Goal: Task Accomplishment & Management: Manage account settings

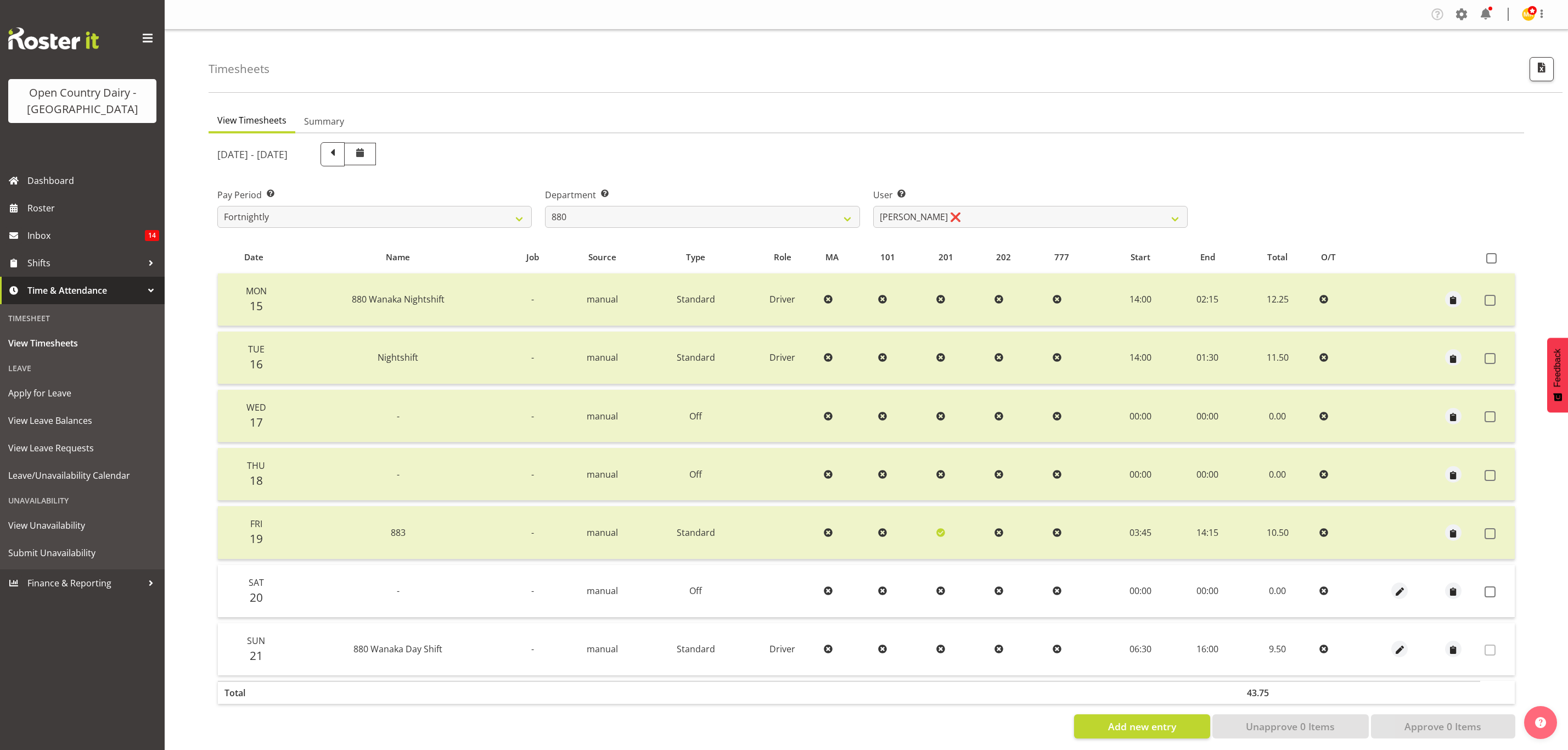
select select "673"
select select "7461"
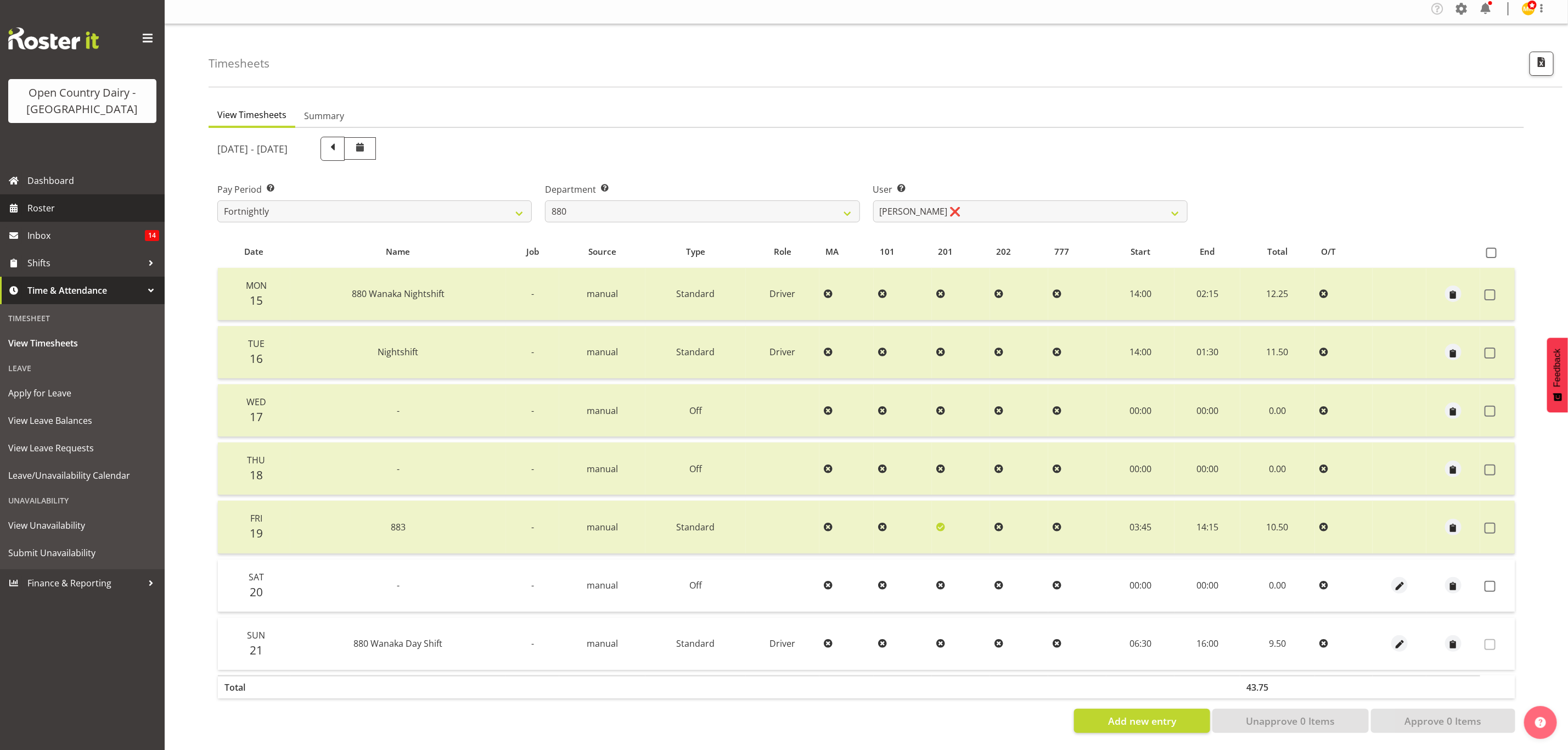
click at [52, 207] on span "Roster" at bounding box center [93, 208] width 132 height 17
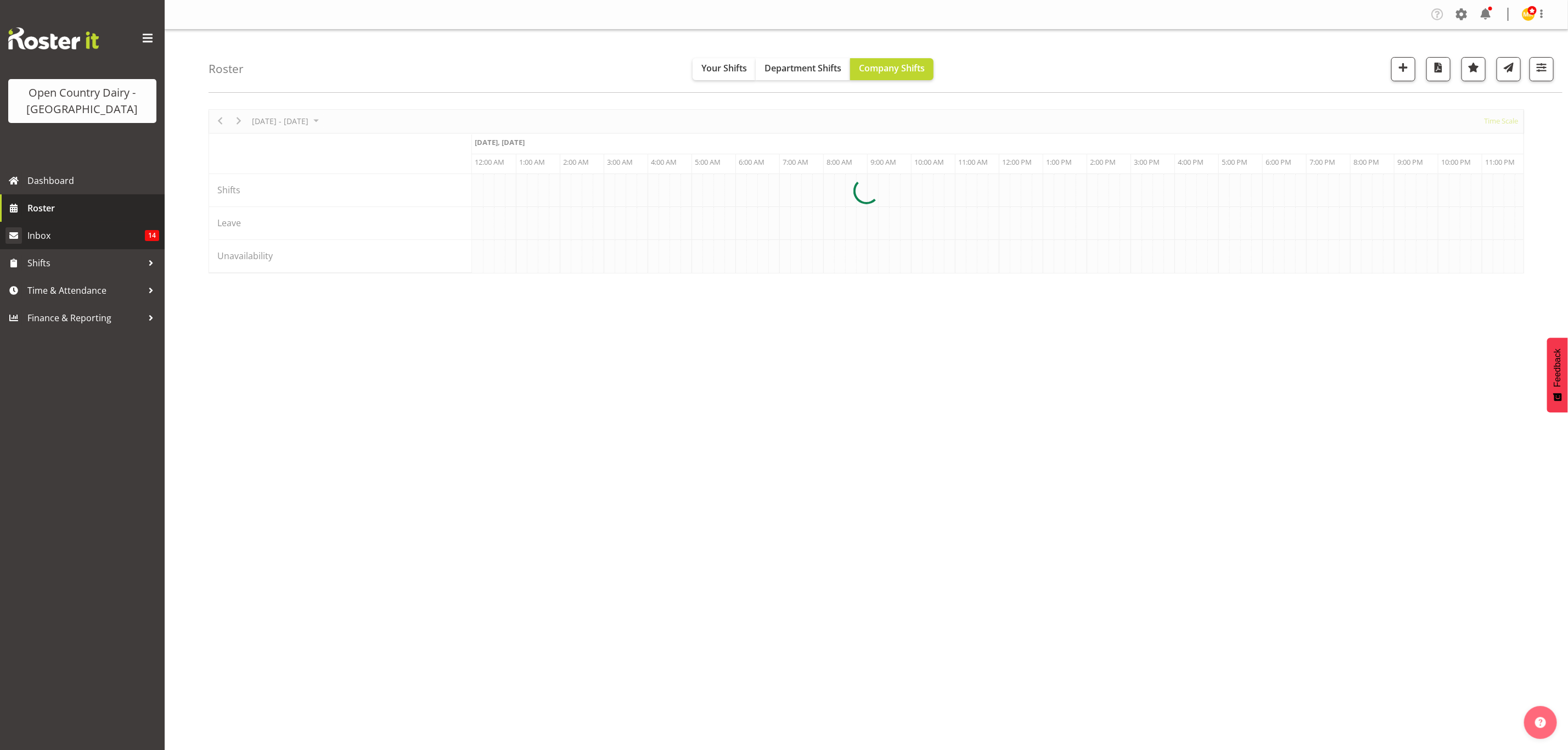
scroll to position [0, 6321]
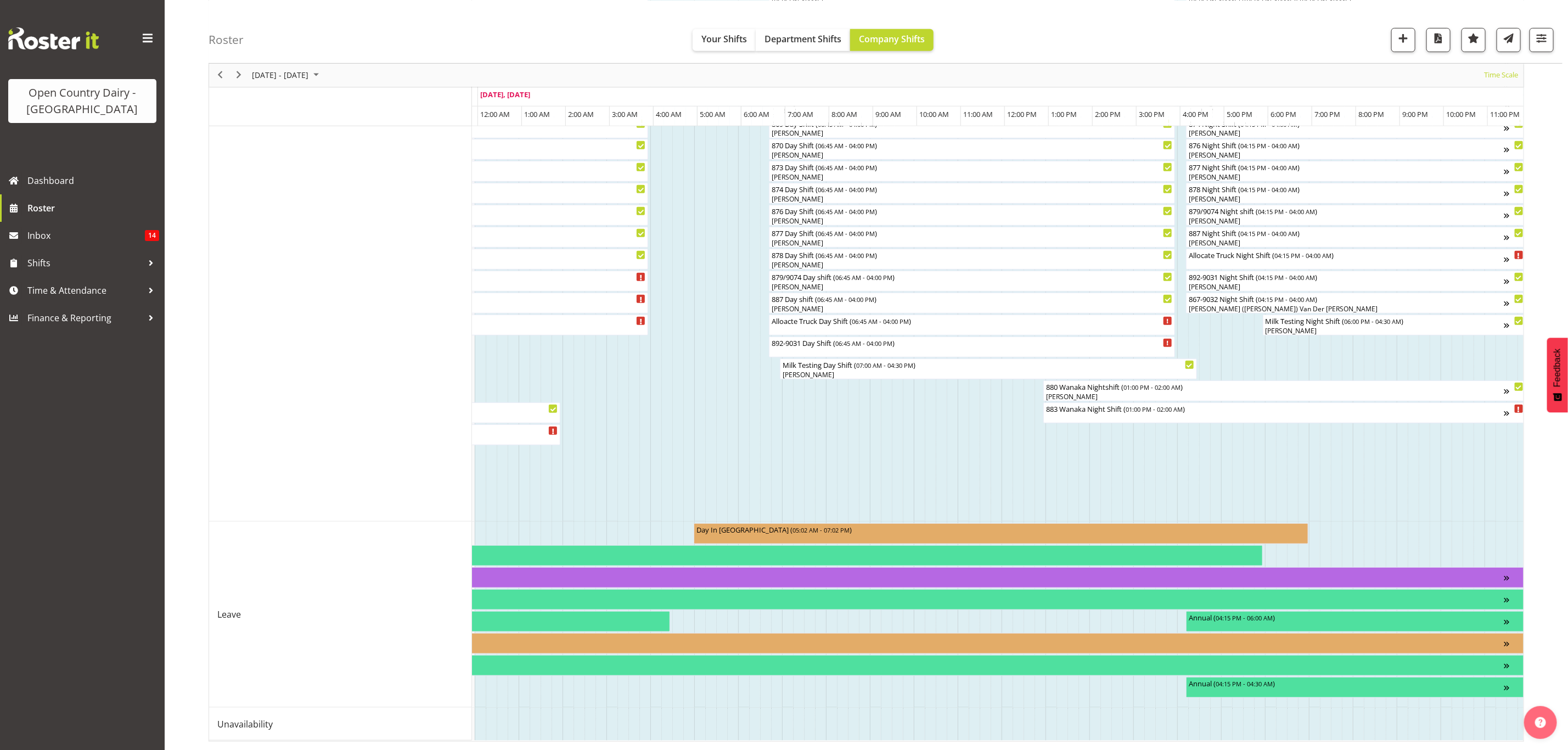
scroll to position [509, 0]
click at [244, 79] on div "next period" at bounding box center [239, 75] width 18 height 23
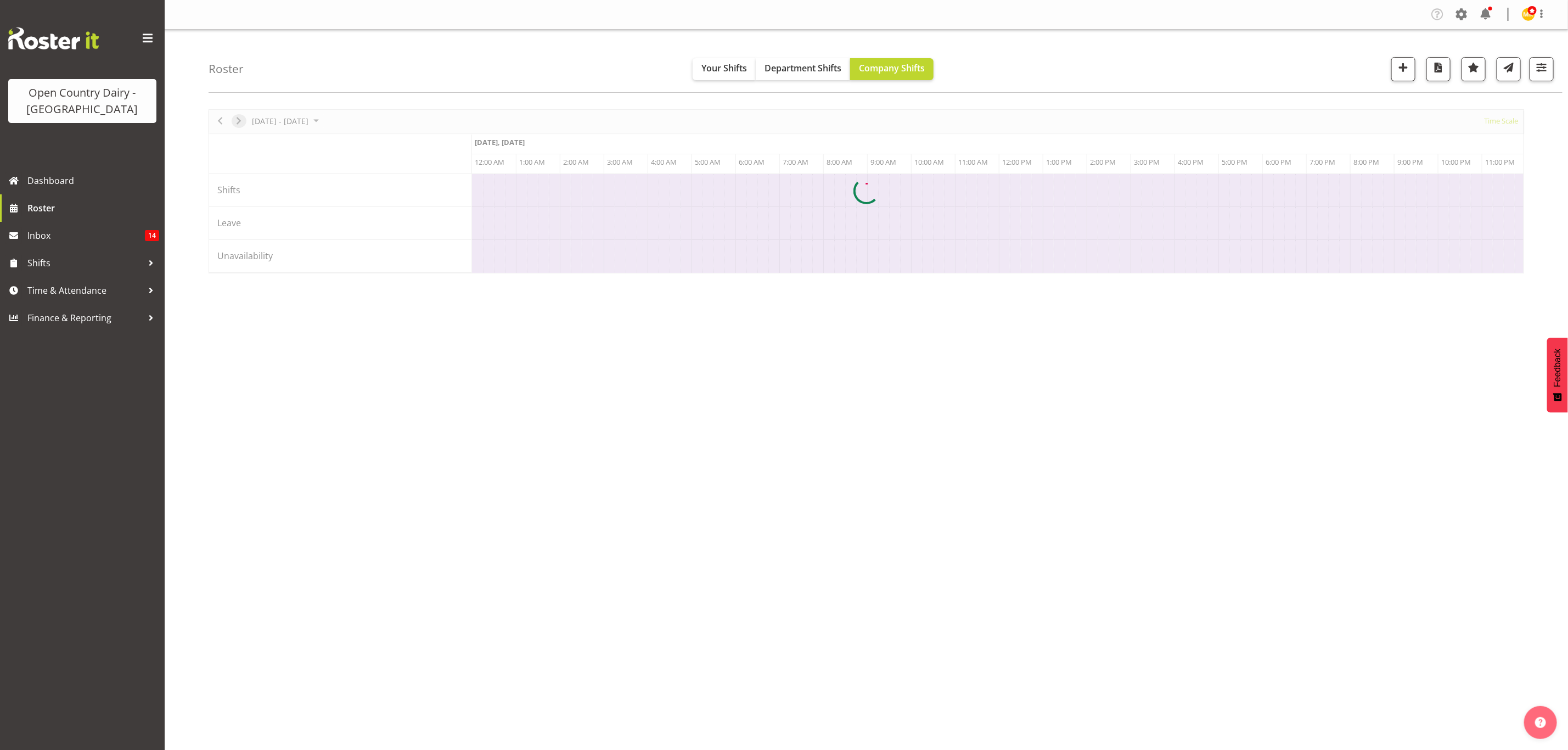
scroll to position [0, 0]
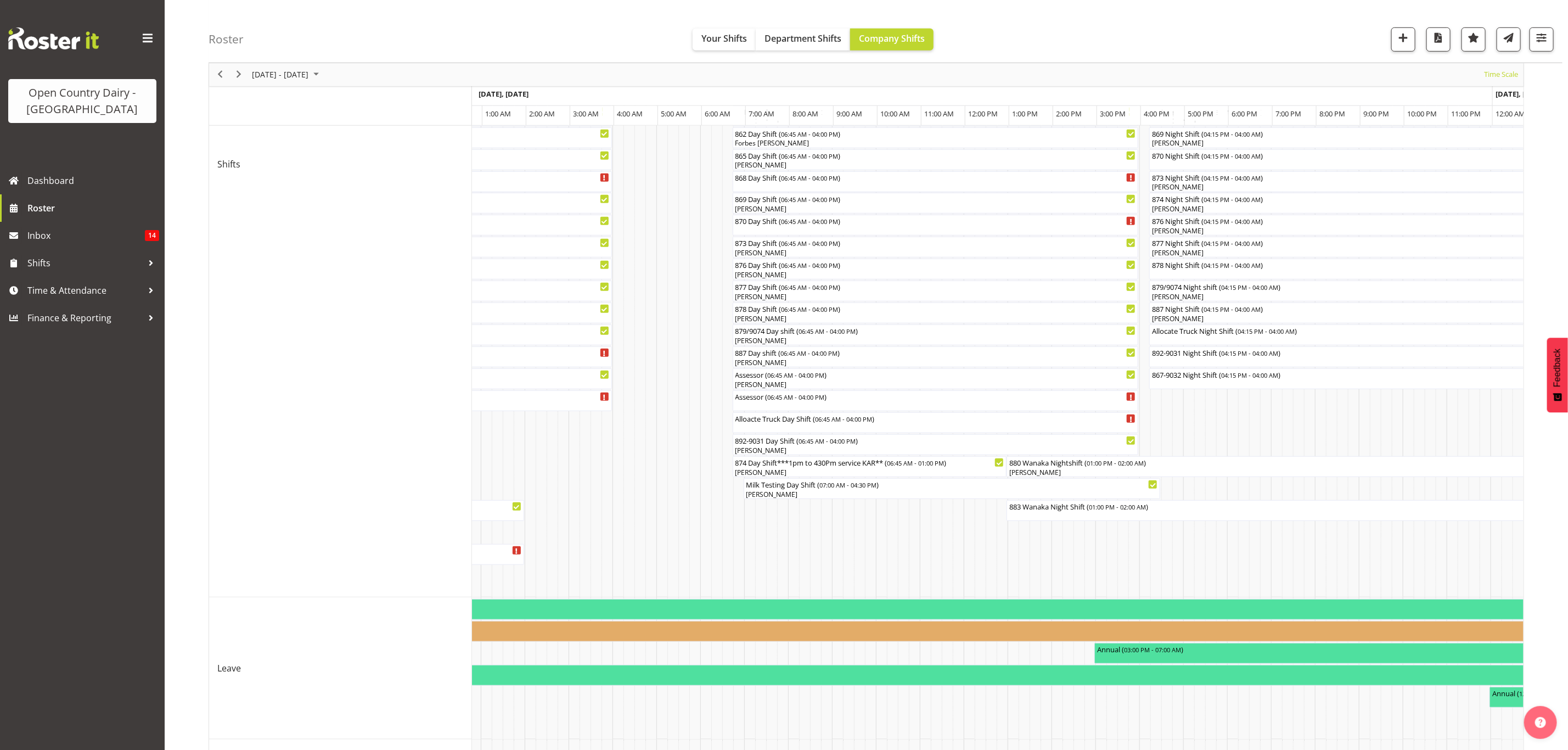
scroll to position [487, 0]
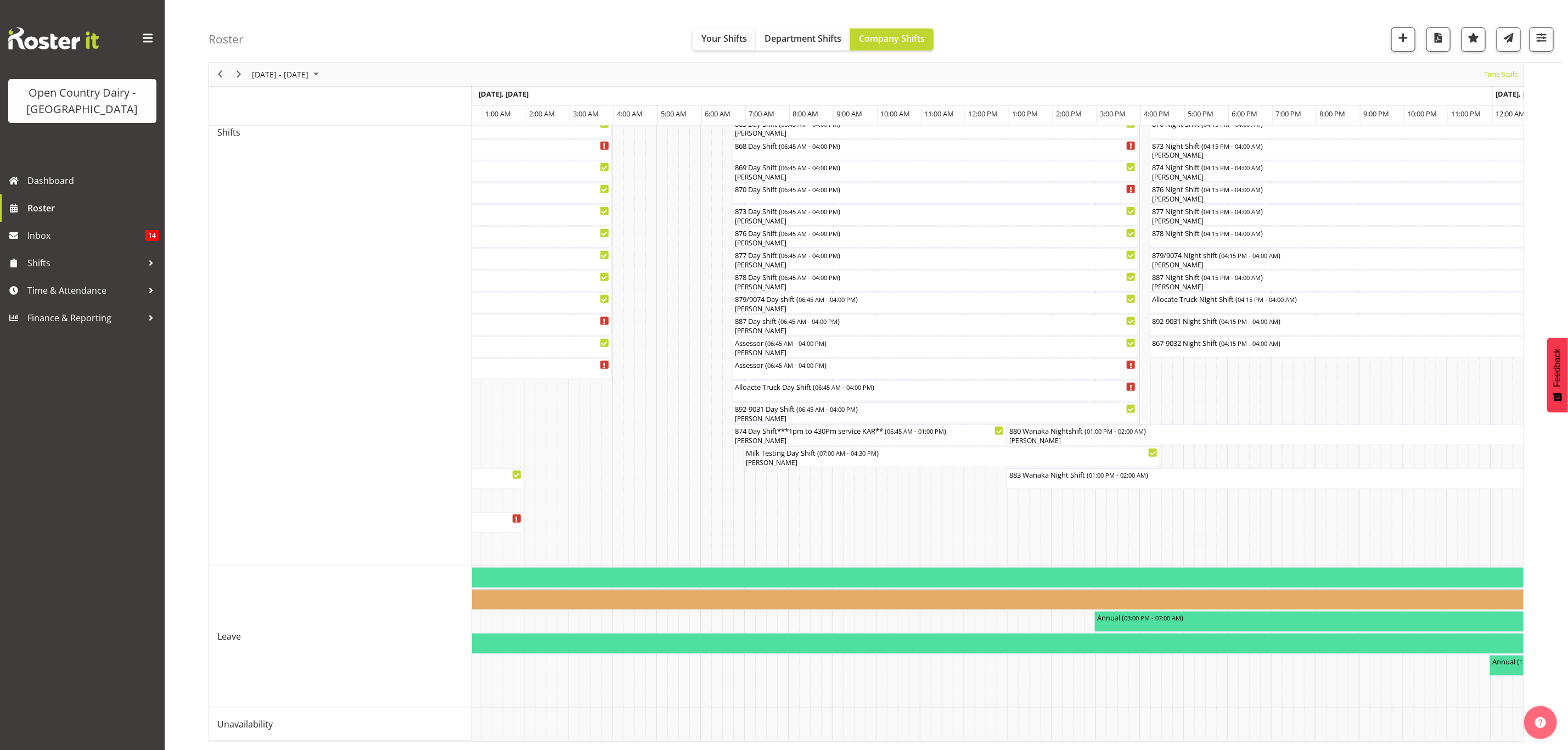
drag, startPoint x: 970, startPoint y: 728, endPoint x: 986, endPoint y: 731, distance: 16.3
click at [986, 731] on div "880 Wanaka Nightshift ( 01:00 PM - 02:00 AM ) Andrew Poole 883 Wanaka Night Shi…" at bounding box center [998, 220] width 1052 height 1042
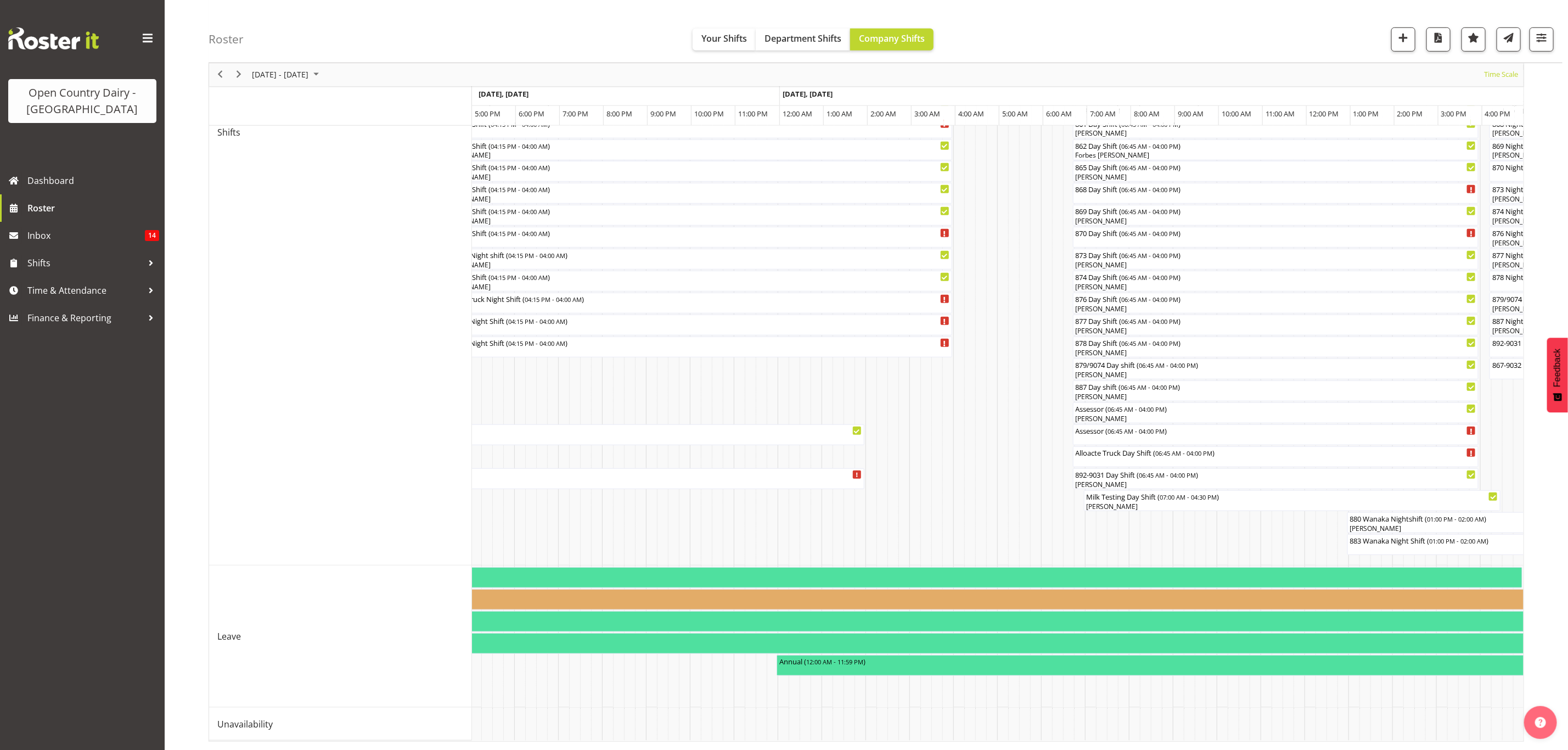
scroll to position [0, 0]
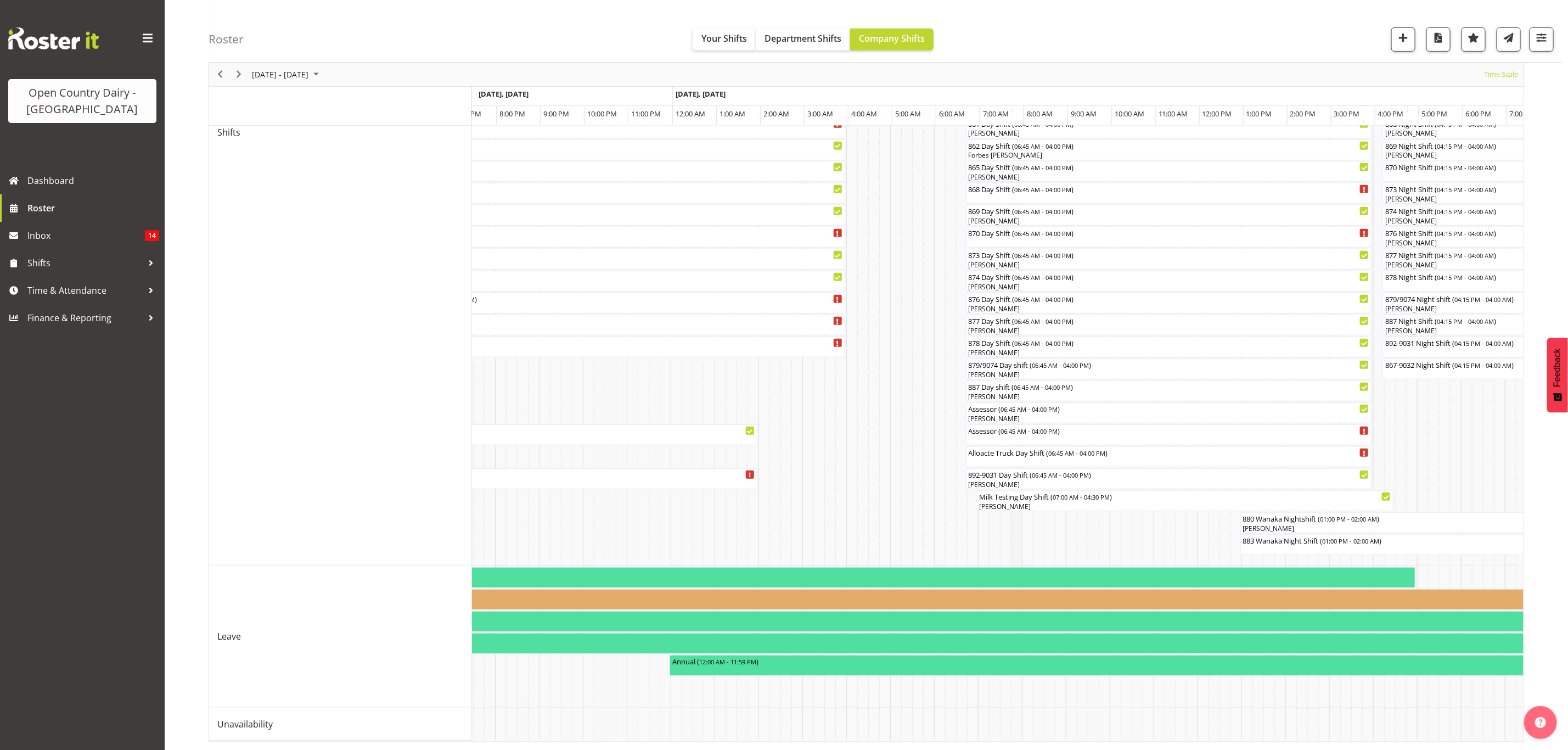
click at [1016, 311] on td "Timeline Week of September 28, 2025" at bounding box center [1017, 133] width 11 height 867
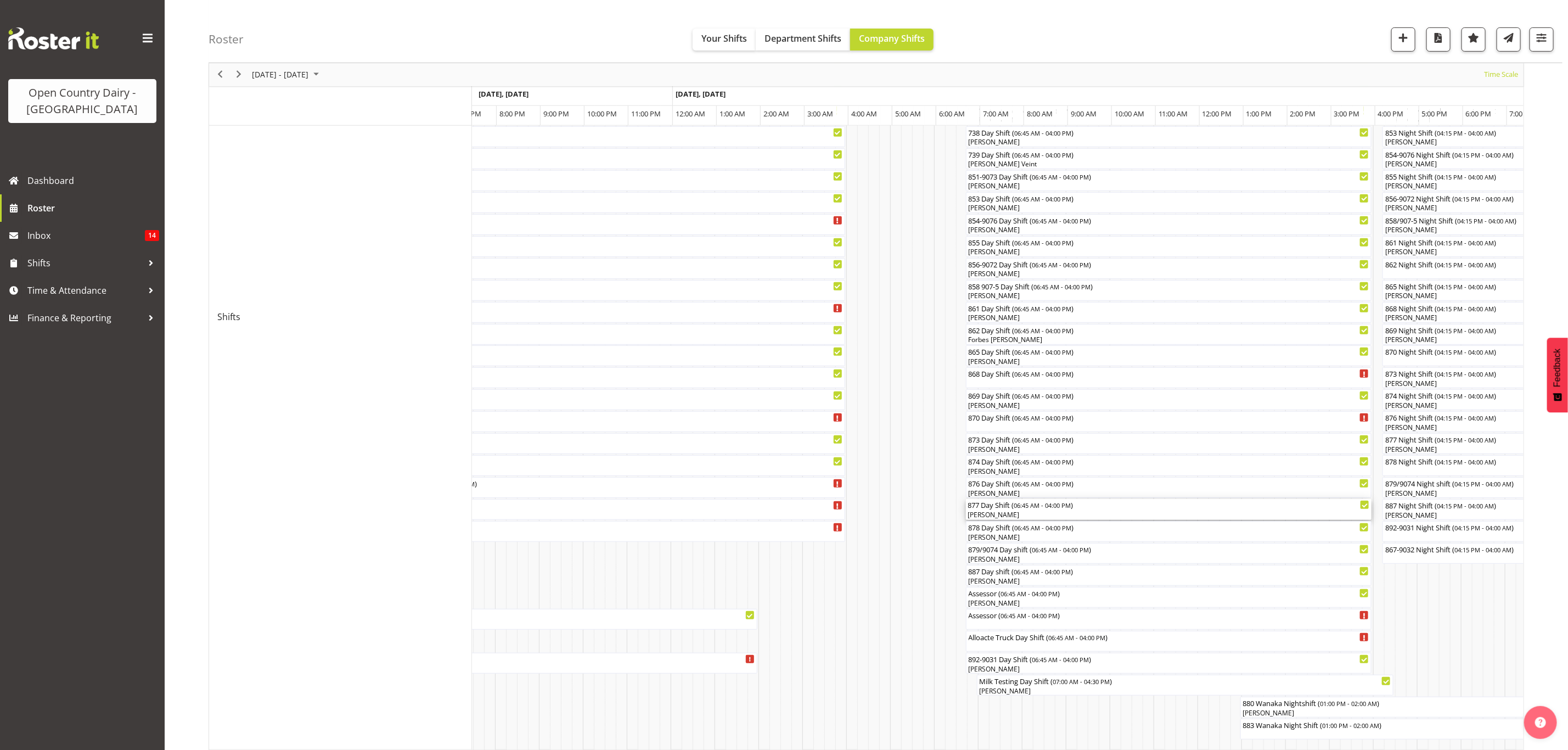
click at [992, 508] on div "877 Day Shift ( 06:45 AM - 04:00 PM )" at bounding box center [1169, 505] width 402 height 11
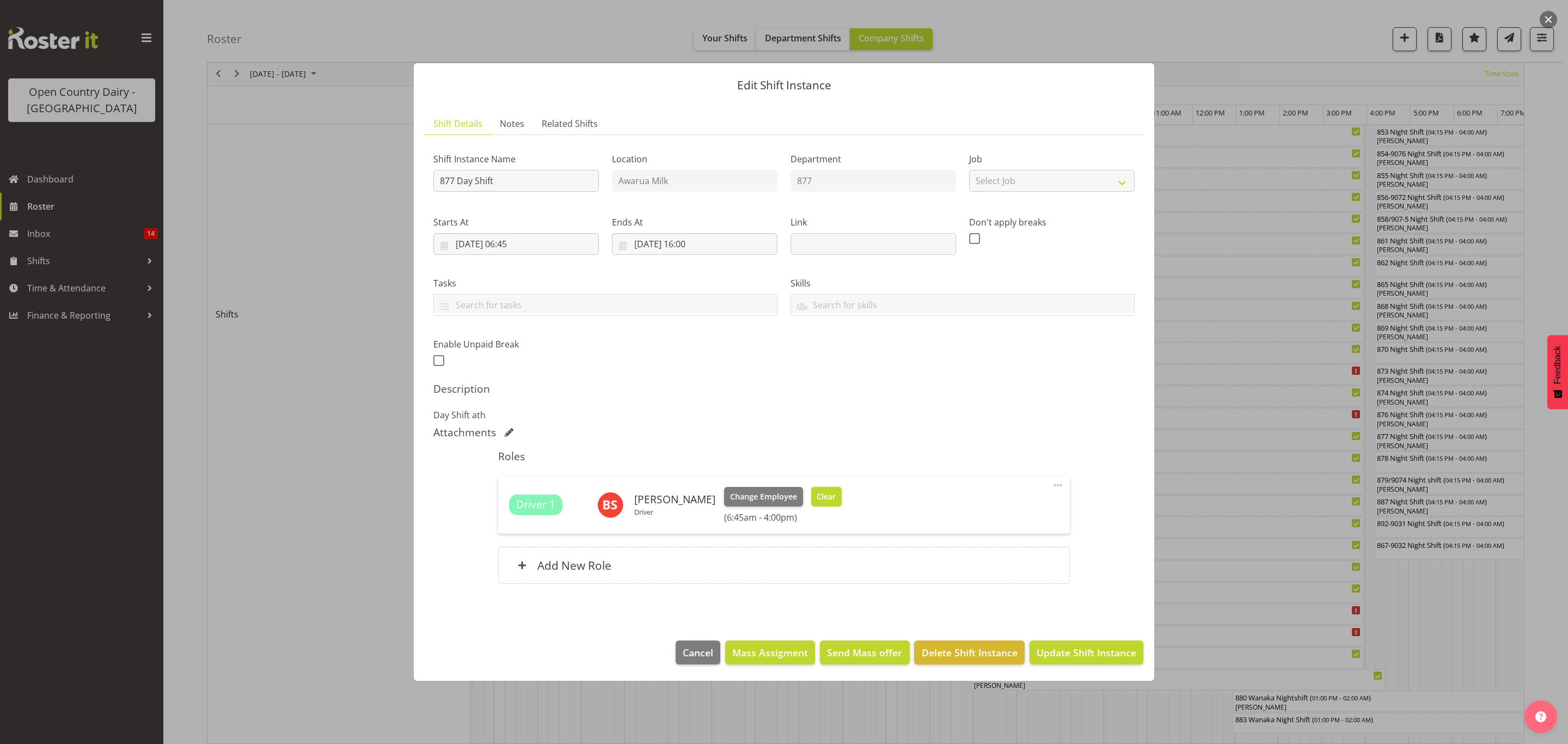
click at [817, 505] on button "Clear" at bounding box center [827, 497] width 31 height 19
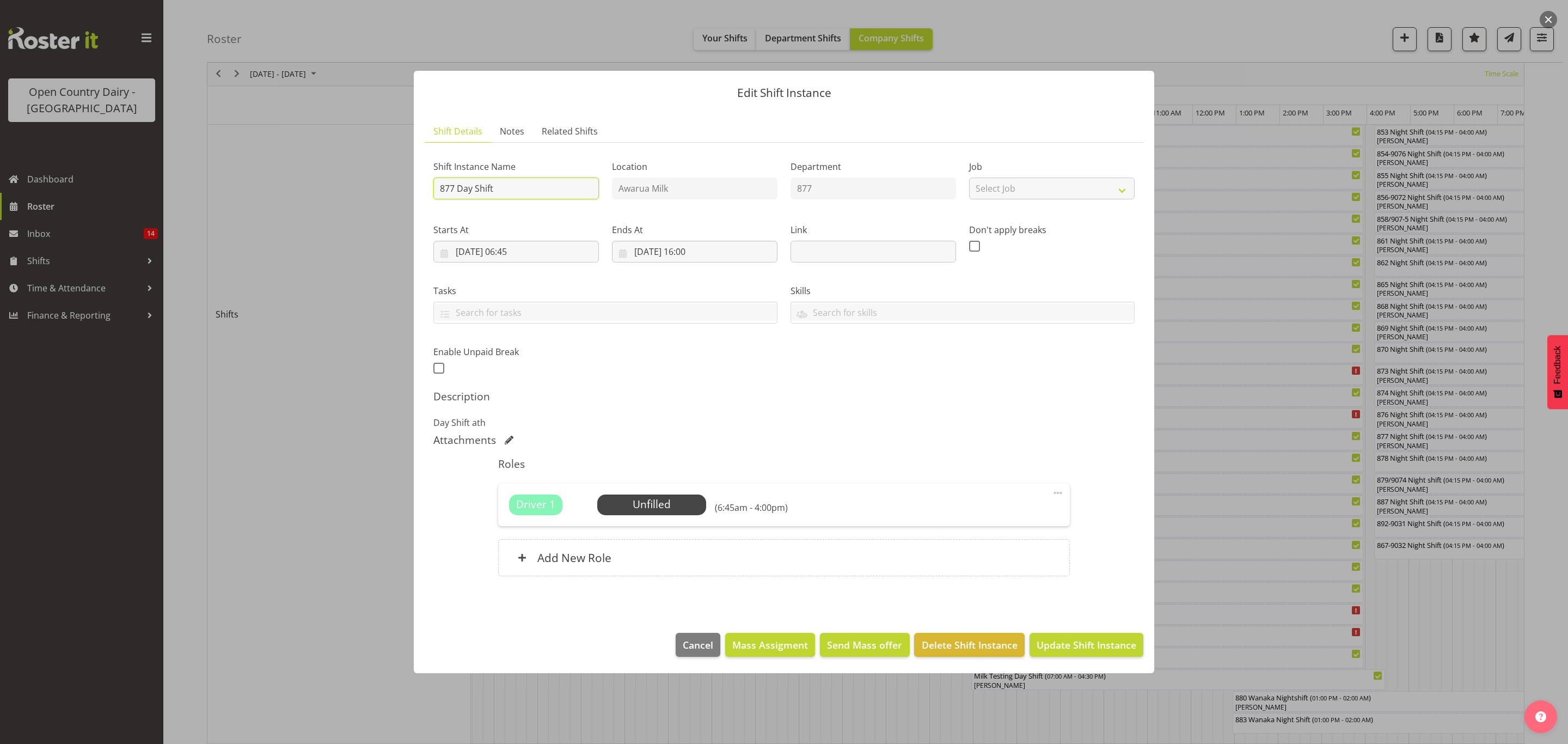
click at [510, 194] on input "877 Day Shift" at bounding box center [516, 189] width 166 height 22
click at [525, 187] on input "877 Day Shift***SMT 7am-4.30pm**" at bounding box center [516, 189] width 166 height 22
click at [524, 188] on input "877 Day Shift**KAR 7am-4.30pm**" at bounding box center [516, 189] width 166 height 22
click at [531, 188] on input "877 Day Shift**KAR 7am-4.30pm**" at bounding box center [516, 189] width 166 height 22
type input "877 Day Shift**KAR 1Pm-4.30pm**"
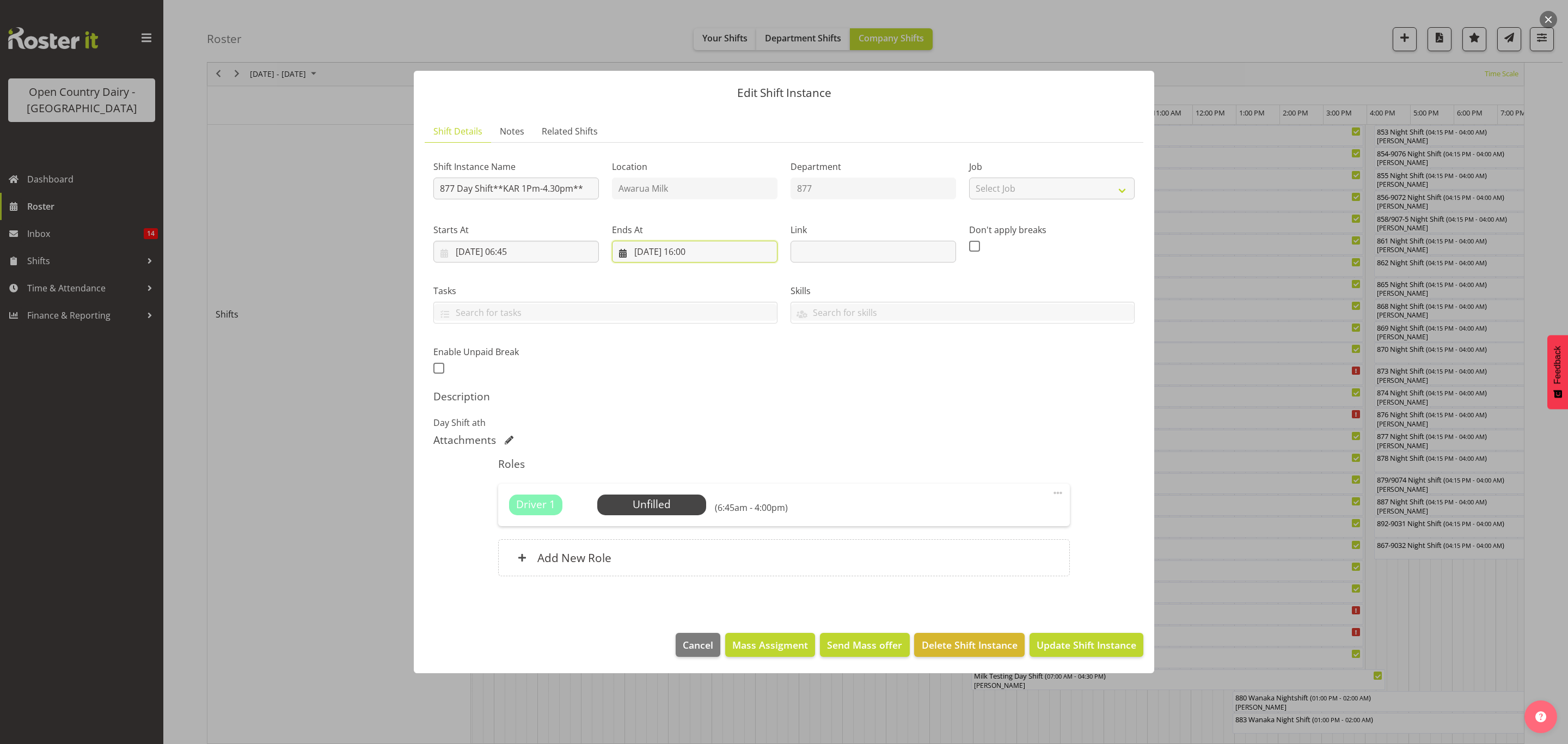
click at [686, 255] on input "26/09/2025, 16:00" at bounding box center [695, 251] width 166 height 22
click at [699, 484] on select "00 01 02 03 04 05 06 07 08 09 10 11 12 13 14 15 16 17 18 19 20 21 22 23" at bounding box center [695, 483] width 24 height 22
select select "13"
click at [683, 472] on select "00 01 02 03 04 05 06 07 08 09 10 11 12 13 14 15 16 17 18 19 20 21 22 23" at bounding box center [695, 483] width 24 height 22
type input "26/09/2025, 13:00"
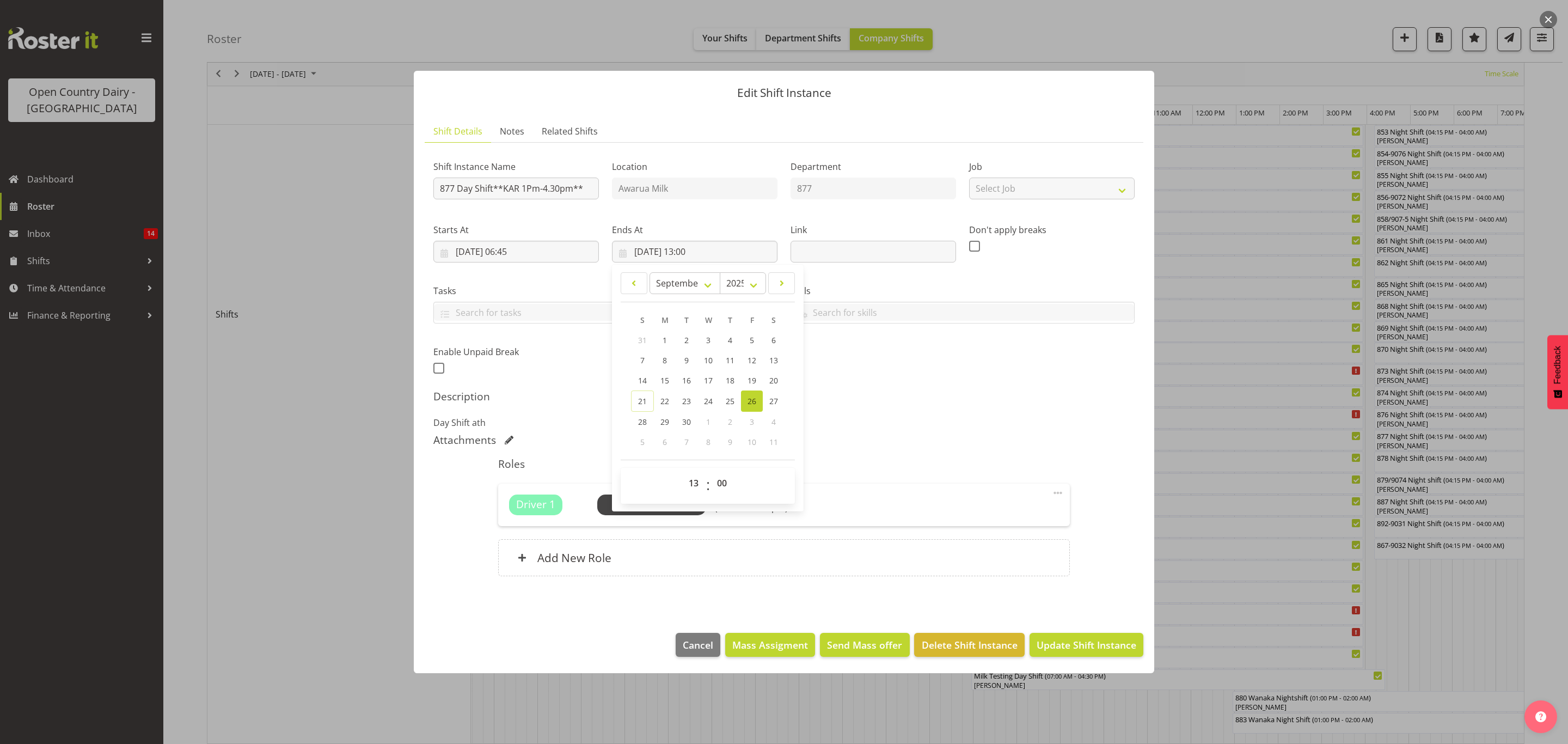
click at [877, 405] on div "Description Day Shift ath" at bounding box center [784, 409] width 701 height 39
click at [1099, 646] on span "Update Shift Instance" at bounding box center [1087, 644] width 100 height 14
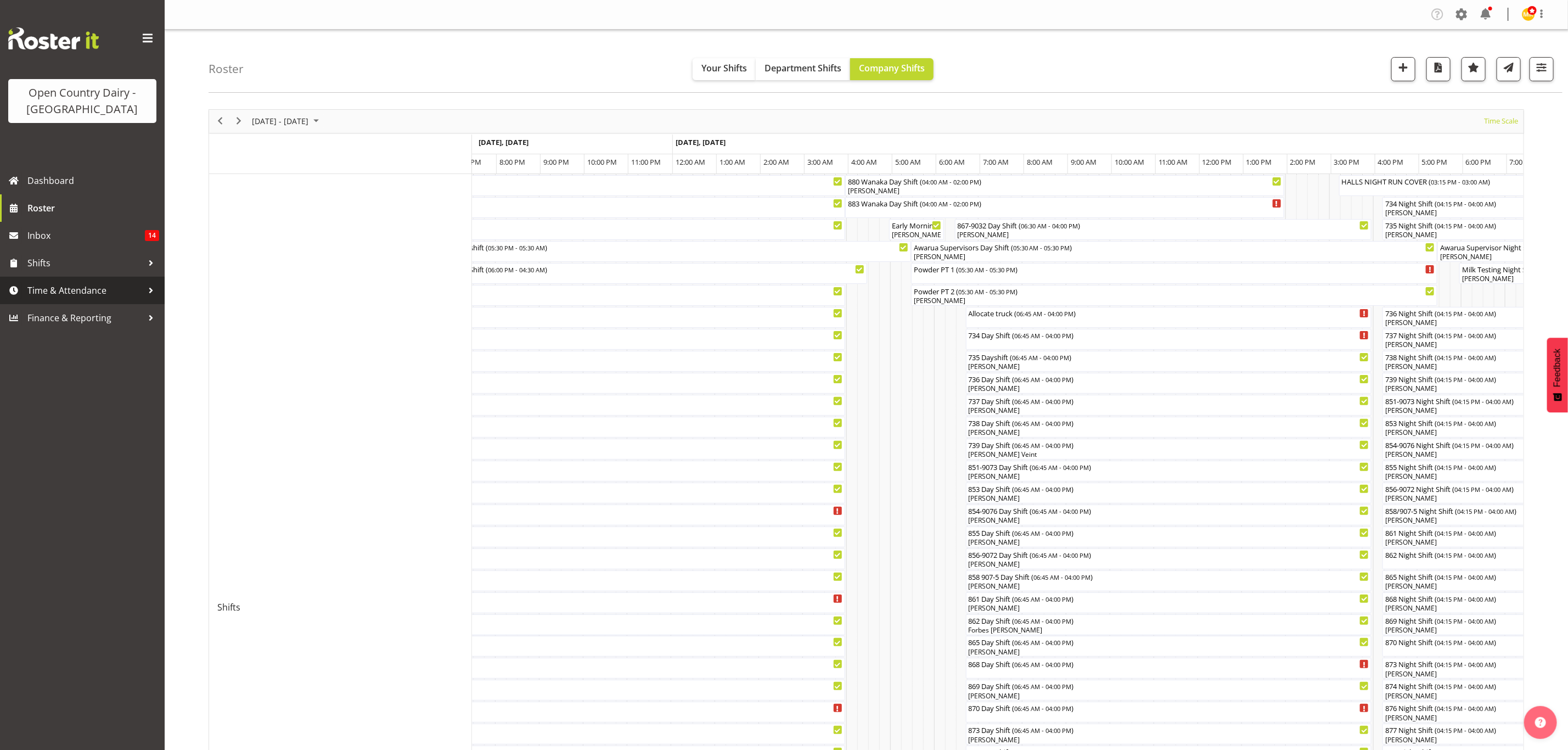
click at [68, 287] on span "Time & Attendance" at bounding box center [85, 290] width 115 height 17
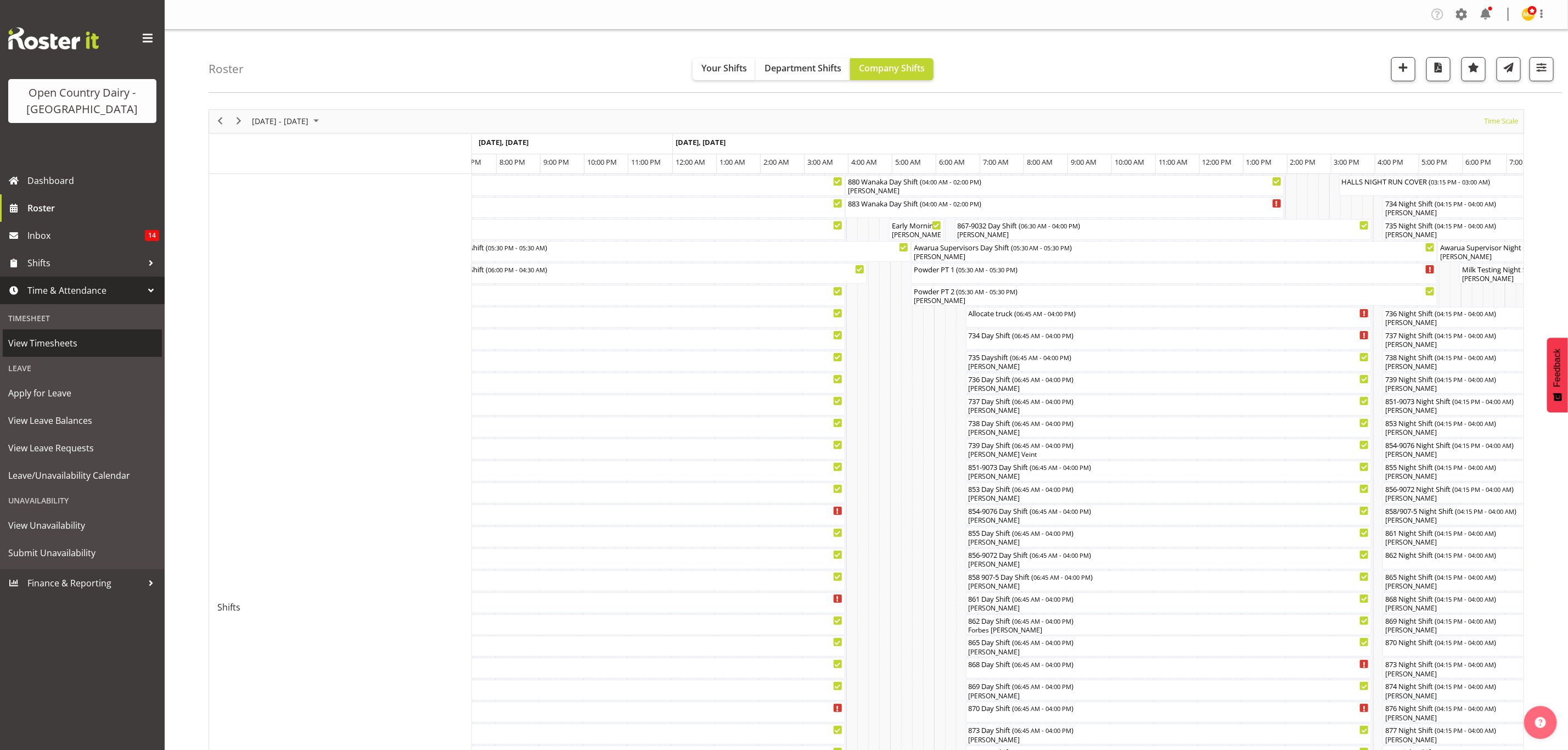
click at [75, 339] on span "View Timesheets" at bounding box center [82, 343] width 149 height 17
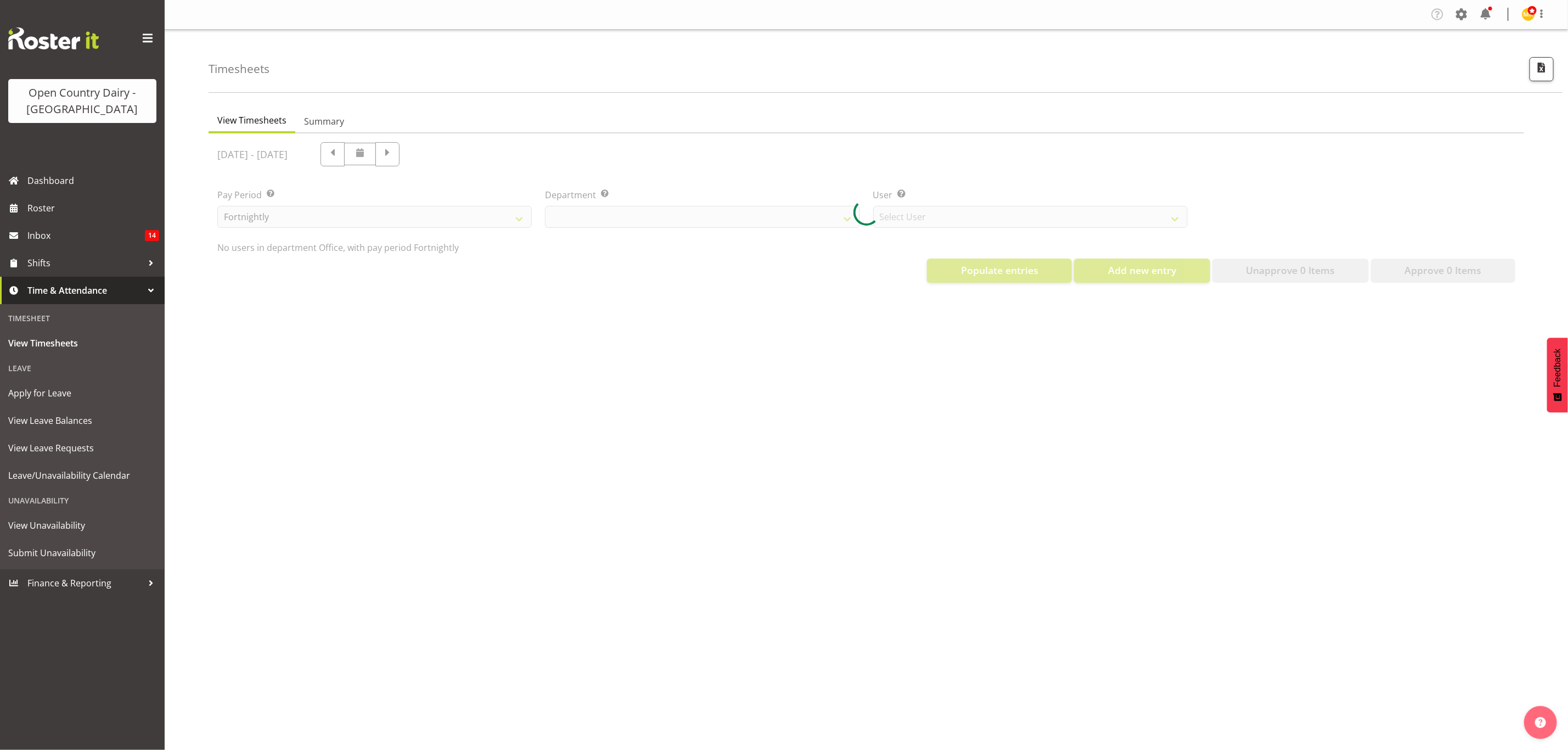
select select "699"
select select "8449"
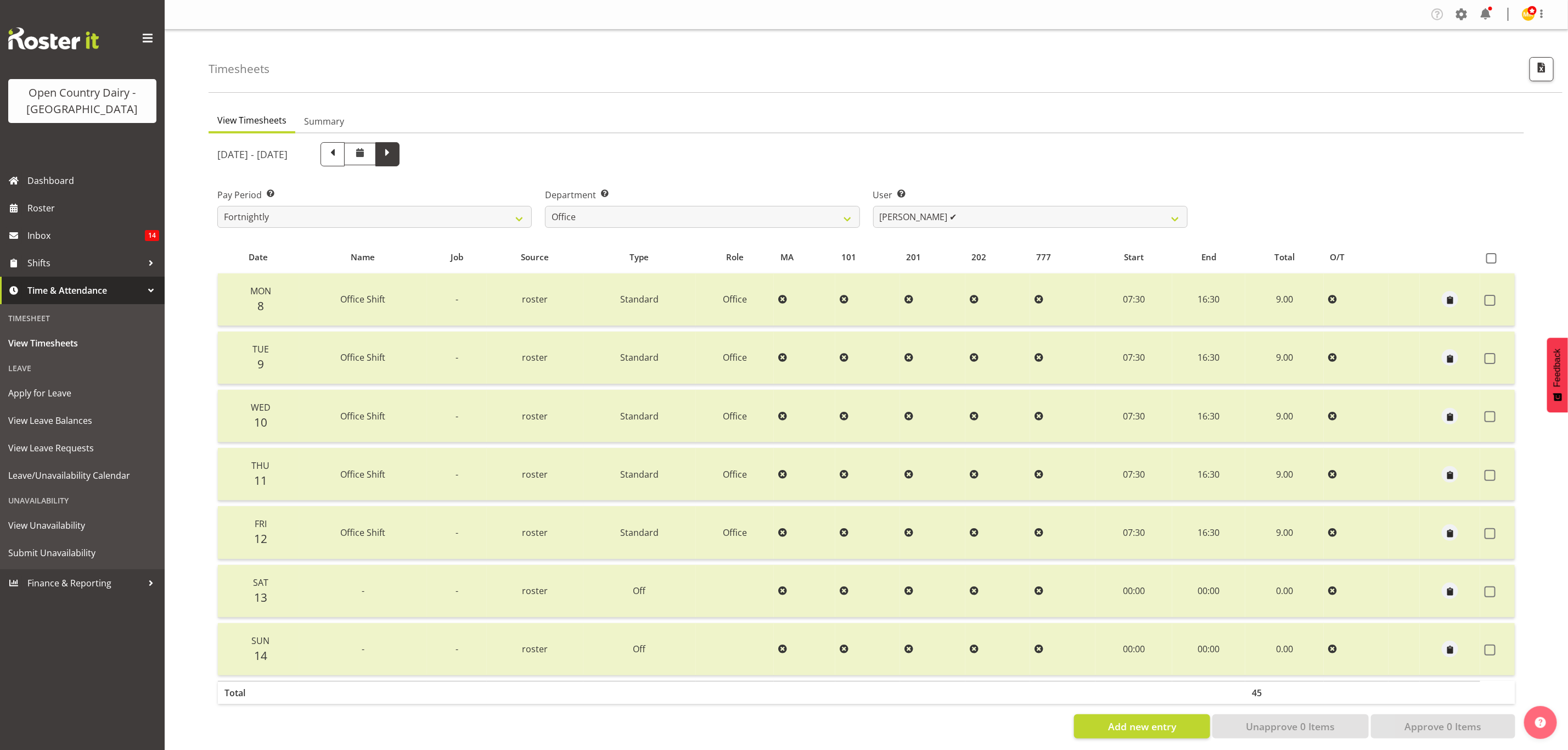
click at [395, 155] on span at bounding box center [387, 153] width 14 height 14
select select
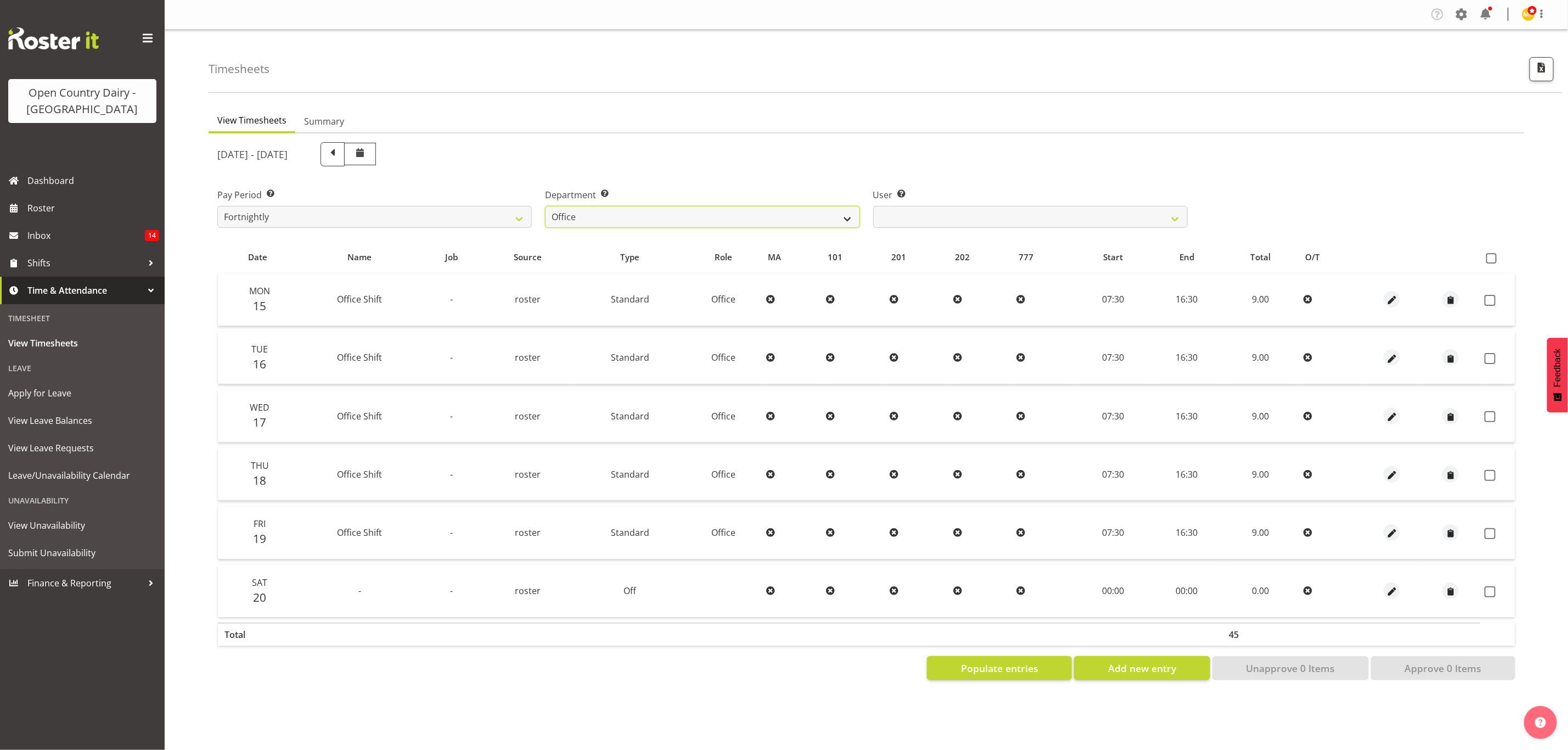
click at [641, 212] on select "734 735 736 737 738 739 851 853 854 855 856 858 861 862 865 867-9032 868 869 87…" at bounding box center [702, 217] width 315 height 22
select select "673"
click at [545, 206] on select "734 735 736 737 738 739 851 853 854 855 856 858 861 862 865 867-9032 868 869 87…" at bounding box center [702, 217] width 315 height 22
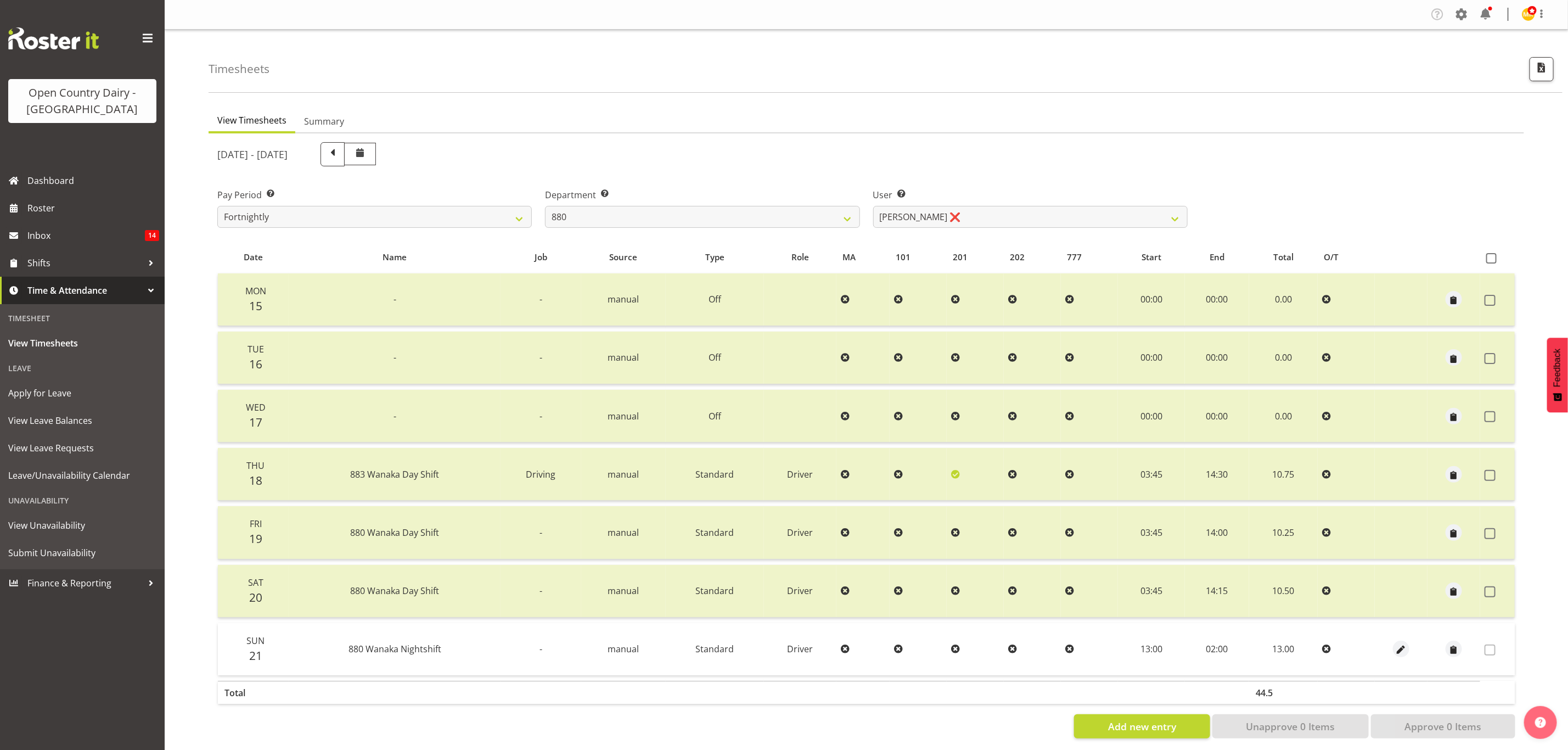
click at [959, 226] on div "September 15th - September 21st 2025 Pay Period Select which pay period you wou…" at bounding box center [866, 437] width 1298 height 603
click at [959, 226] on select "Andrew Poole ❌ Philip Shanks ❌ Shaun McNaught ❌ Tania Unahi ❌" at bounding box center [1030, 217] width 315 height 22
click at [873, 206] on select "Andrew Poole ❌ Philip Shanks ❌ Shaun McNaught ❌ Tania Unahi ❌" at bounding box center [1030, 217] width 315 height 22
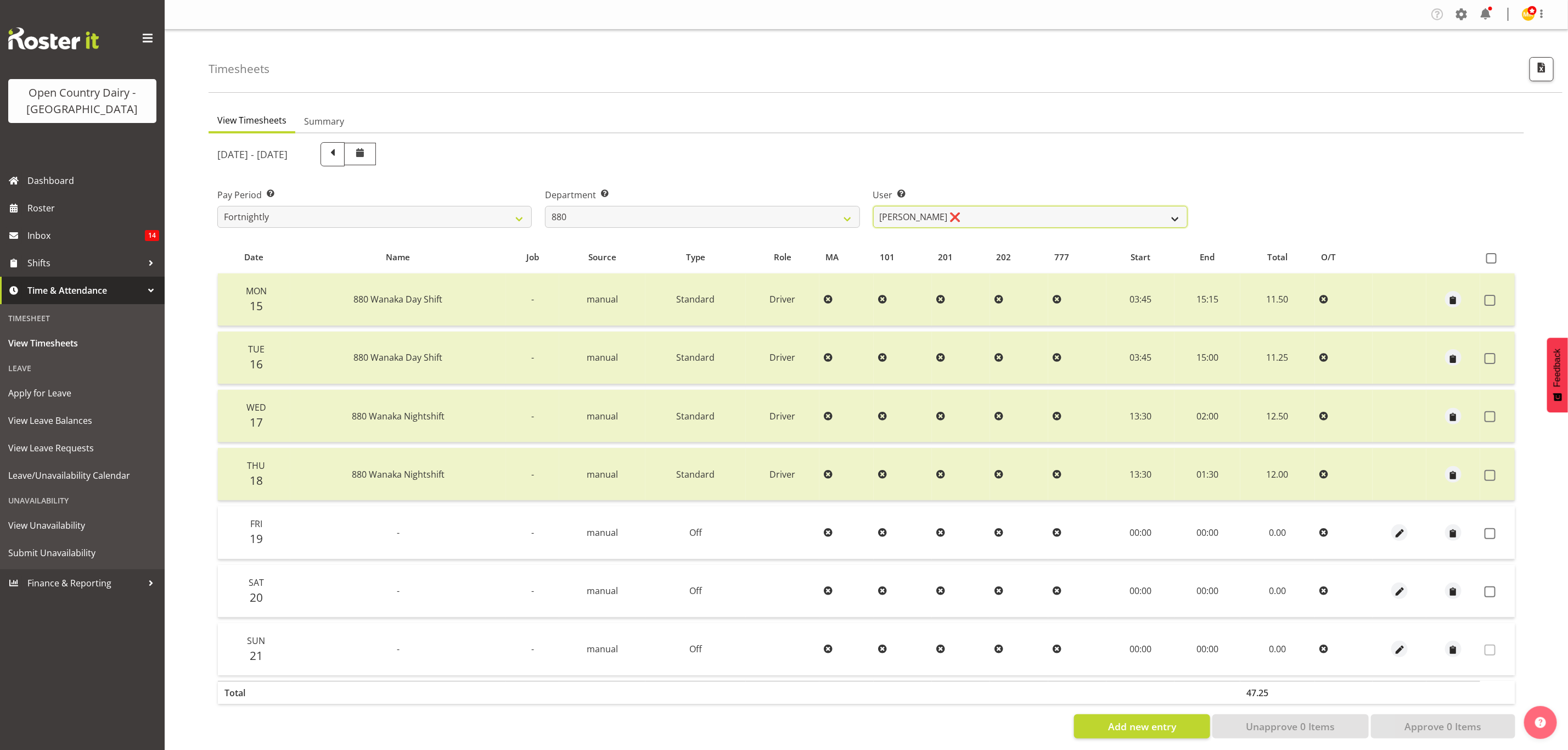
click at [941, 221] on select "Andrew Poole ❌ Philip Shanks ❌ Shaun McNaught ❌ Tania Unahi ❌" at bounding box center [1030, 217] width 315 height 22
select select "7476"
click at [873, 206] on select "Andrew Poole ❌ Philip Shanks ❌ Shaun McNaught ❌ Tania Unahi ❌" at bounding box center [1030, 217] width 315 height 22
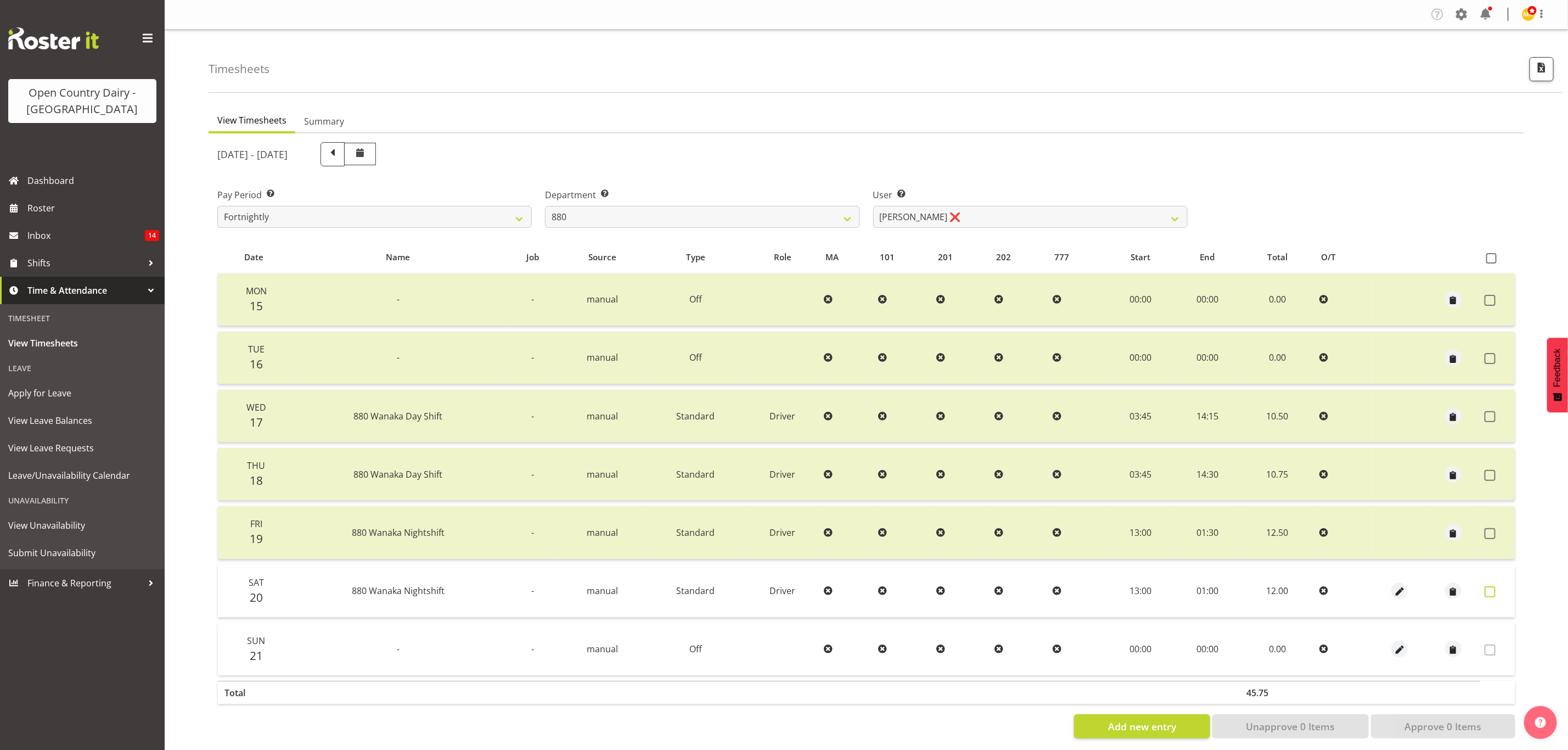
click at [1489, 595] on span at bounding box center [1490, 592] width 11 height 11
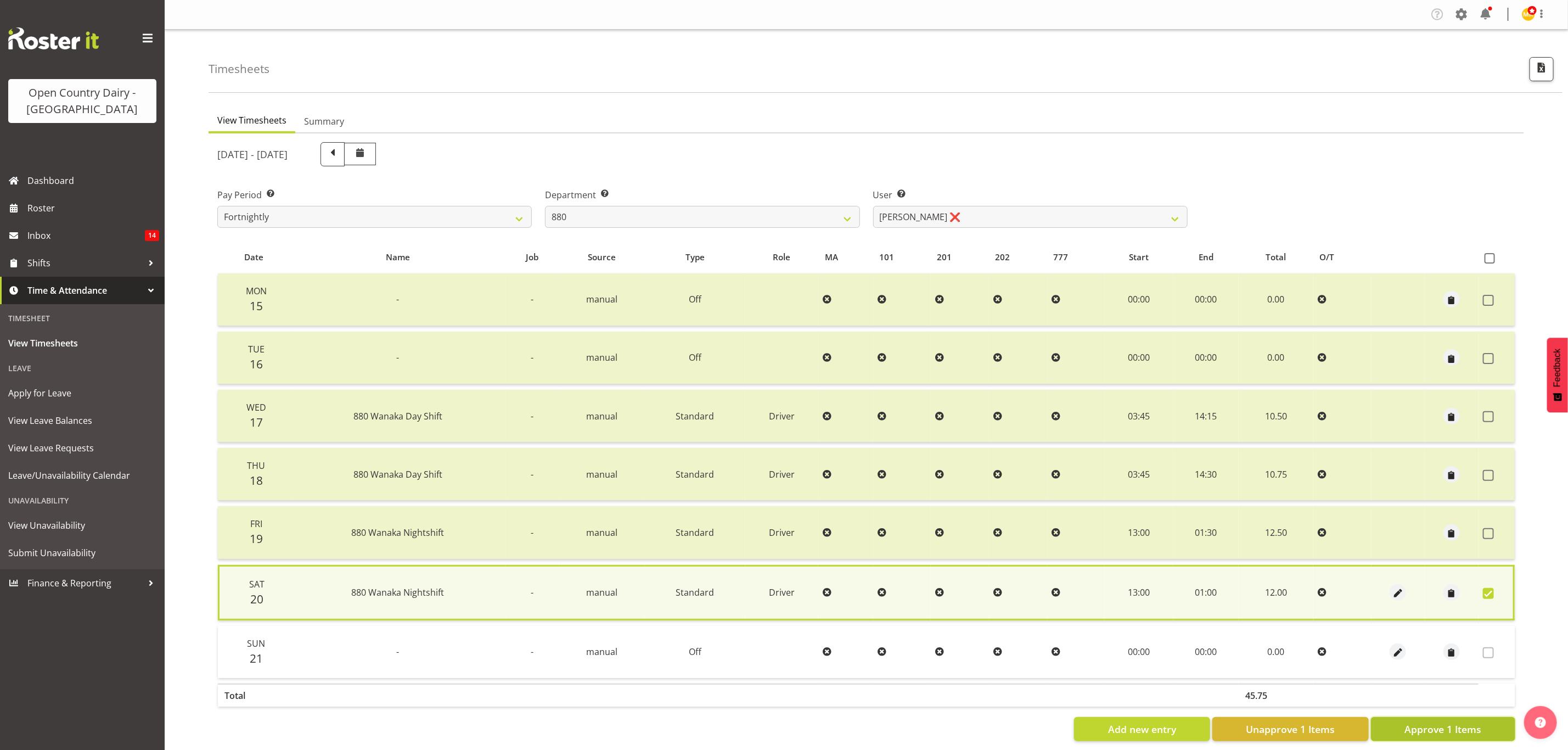
click at [1461, 722] on span "Approve 1 Items" at bounding box center [1443, 729] width 77 height 14
checkbox input "false"
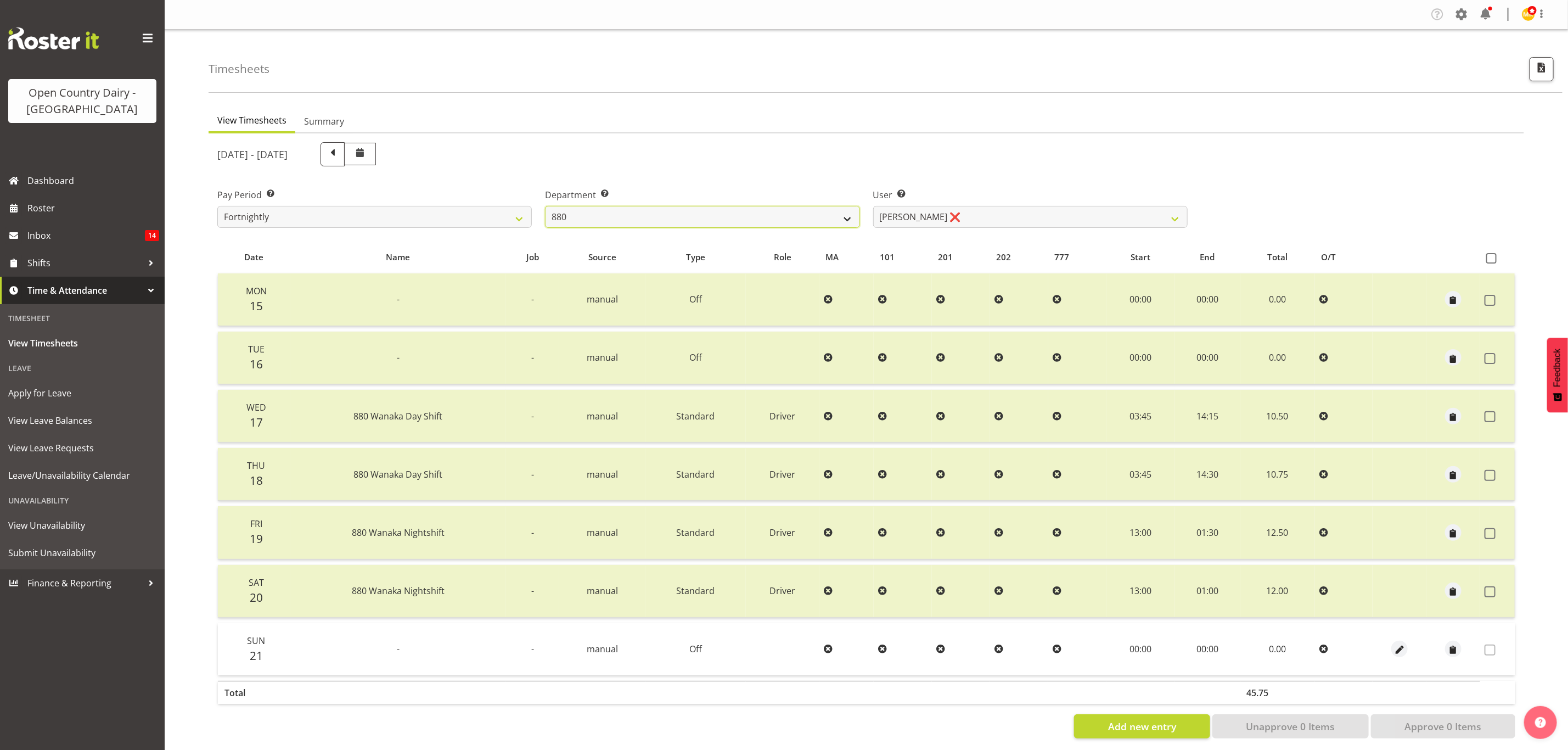
click at [639, 206] on select "734 735 736 737 738 739 851 853 854 855 856 858 861 862 865 867-9032 868 869 87…" at bounding box center [702, 217] width 315 height 22
select select "668"
click at [545, 206] on select "734 735 736 737 738 739 851 853 854 855 856 858 861 862 865 867-9032 868 869 87…" at bounding box center [702, 217] width 315 height 22
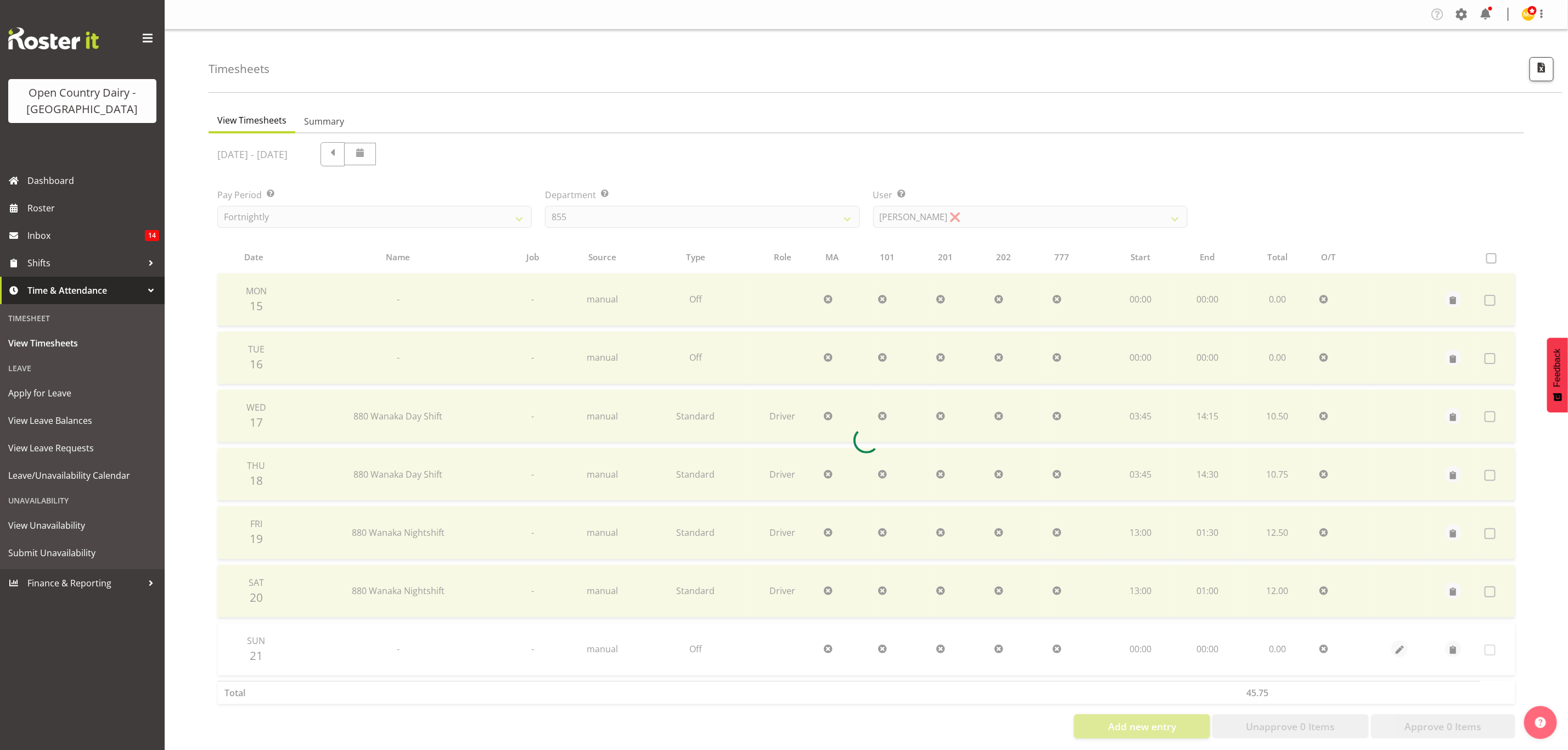
click at [944, 214] on div at bounding box center [867, 440] width 1316 height 614
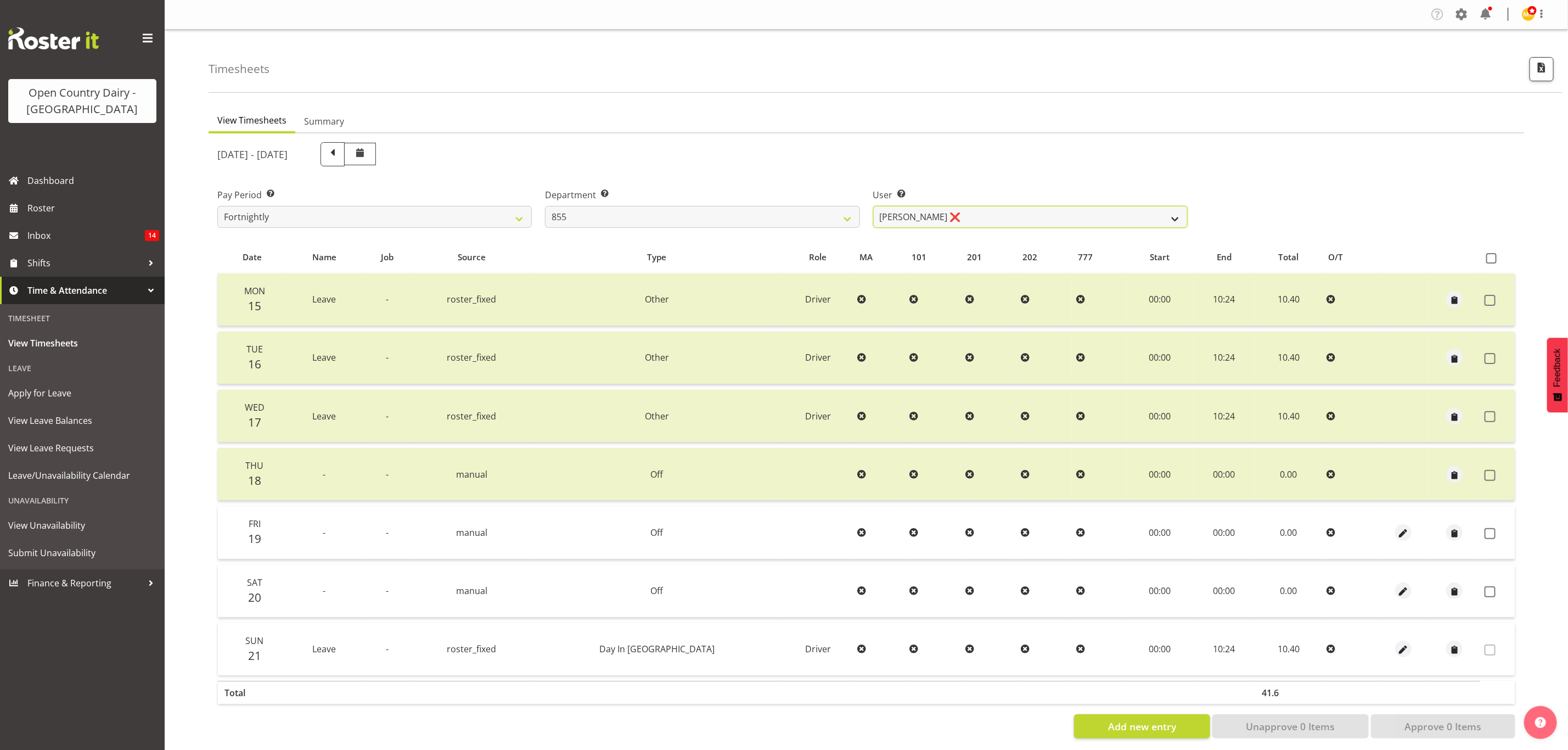
click at [944, 214] on select "Leon Harrison ❌ Nathan Vincent ❌ Wayne Jukes ❌" at bounding box center [1030, 217] width 315 height 22
select select "7374"
click at [873, 206] on select "Leon Harrison ❌ Nathan Vincent ❌ Wayne Jukes ❌" at bounding box center [1030, 217] width 315 height 22
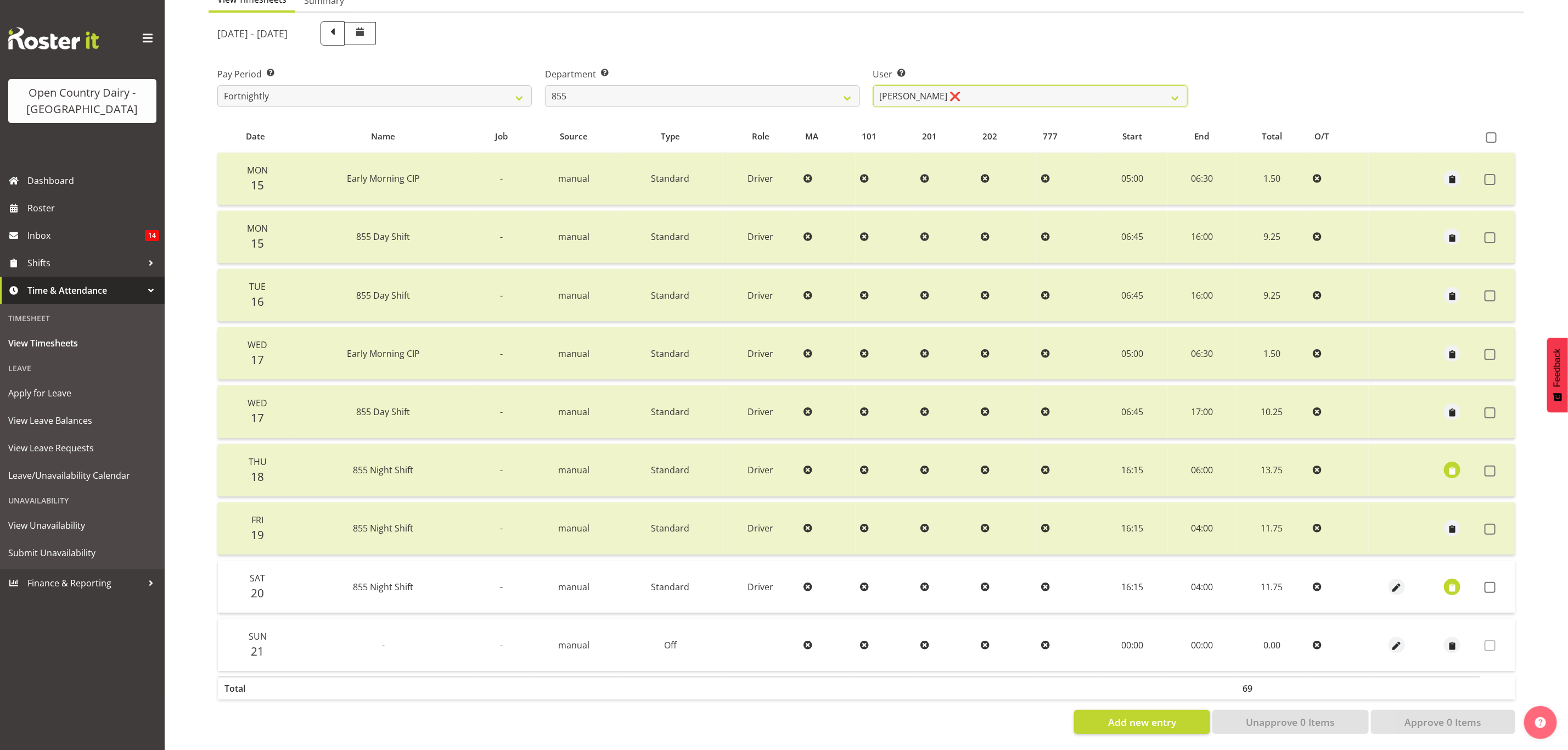
scroll to position [129, 0]
click at [1486, 581] on span at bounding box center [1490, 586] width 11 height 11
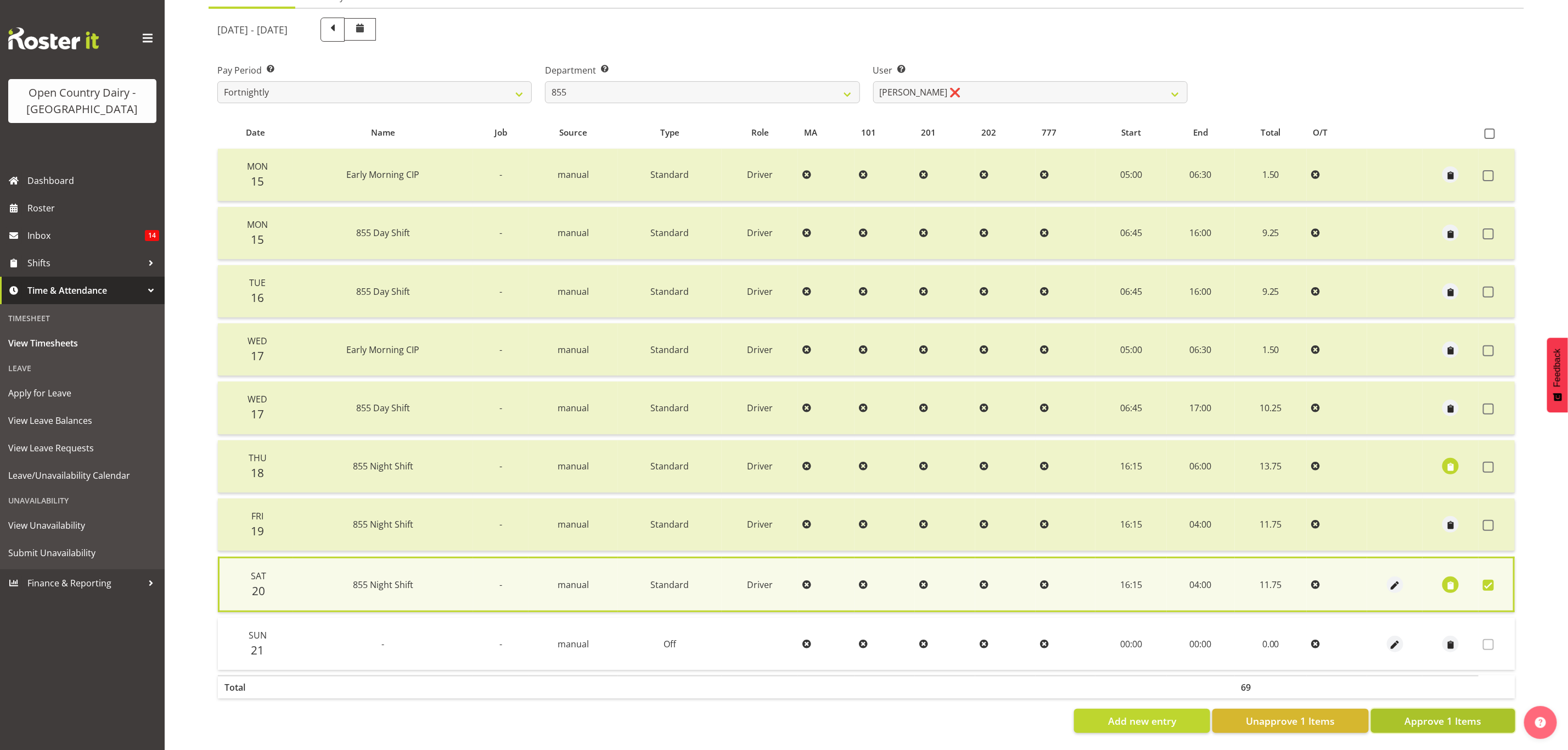
click at [1477, 716] on span "Approve 1 Items" at bounding box center [1443, 721] width 77 height 14
checkbox input "false"
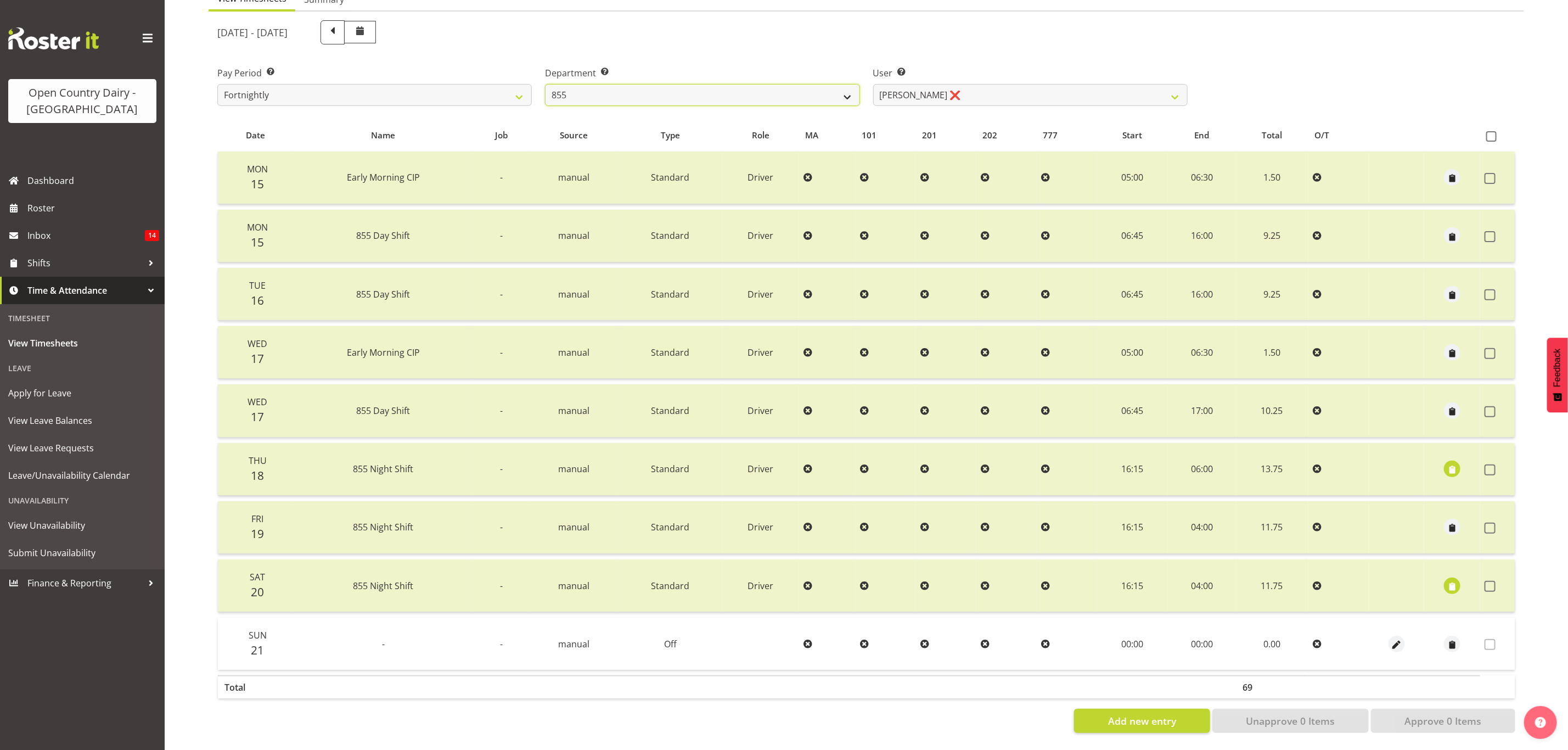
click at [690, 91] on select "734 735 736 737 738 739 851 853 854 855 856 858 861 862 865 867-9032 868 869 87…" at bounding box center [702, 95] width 315 height 22
select select "686"
click at [545, 84] on select "734 735 736 737 738 739 851 853 854 855 856 858 861 862 865 867-9032 868 869 87…" at bounding box center [702, 95] width 315 height 22
select select "7383"
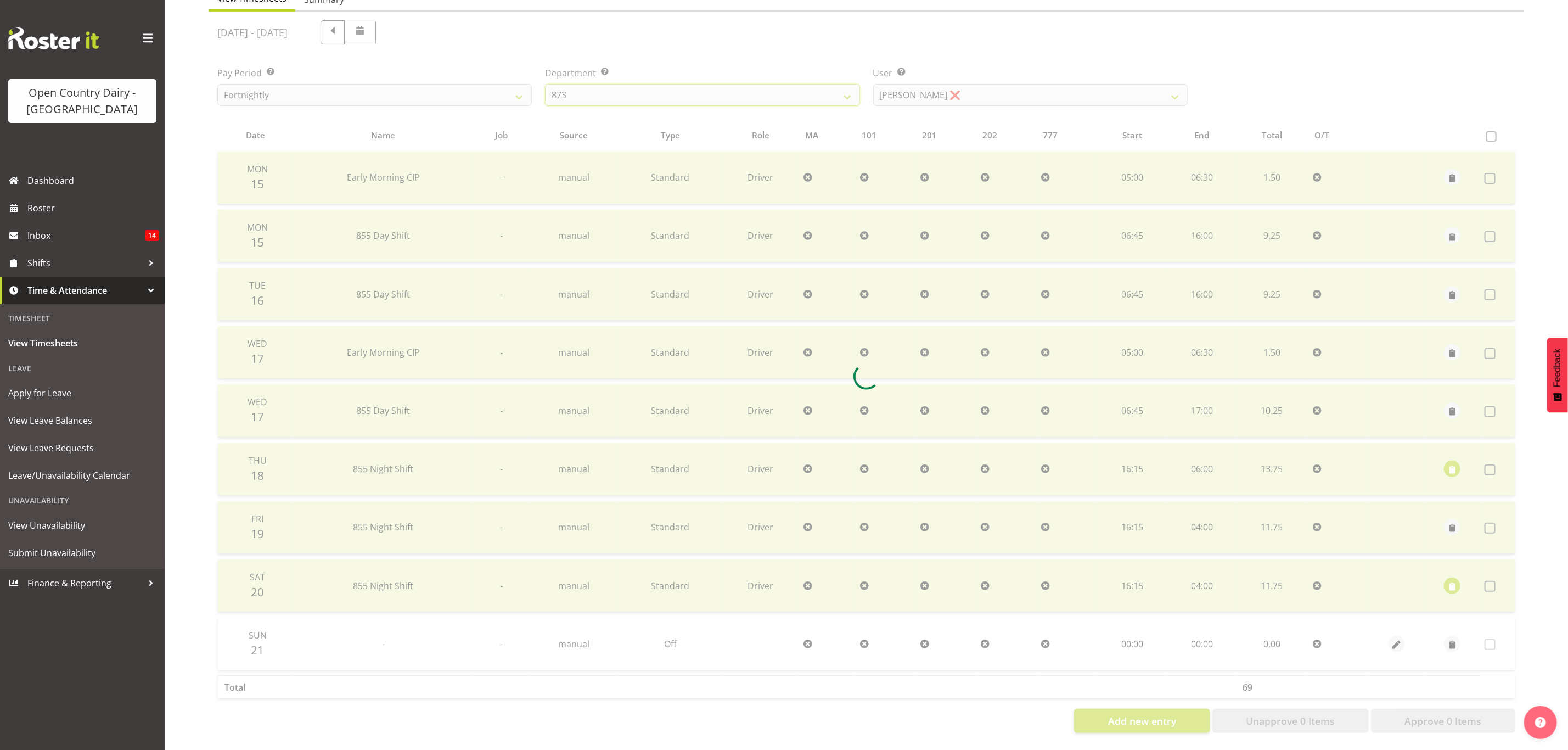
scroll to position [13, 0]
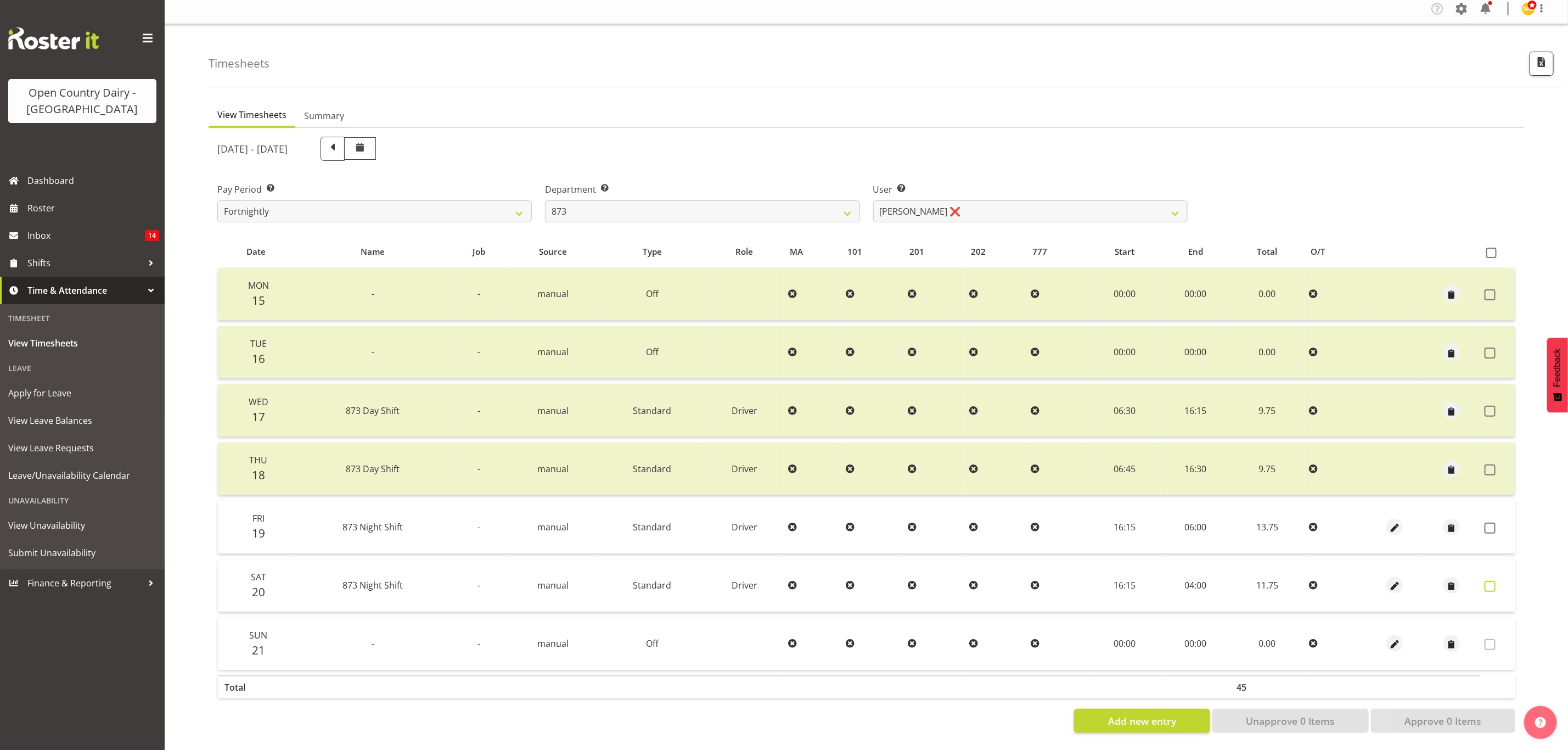
click at [1492, 581] on span at bounding box center [1490, 586] width 11 height 11
checkbox input "true"
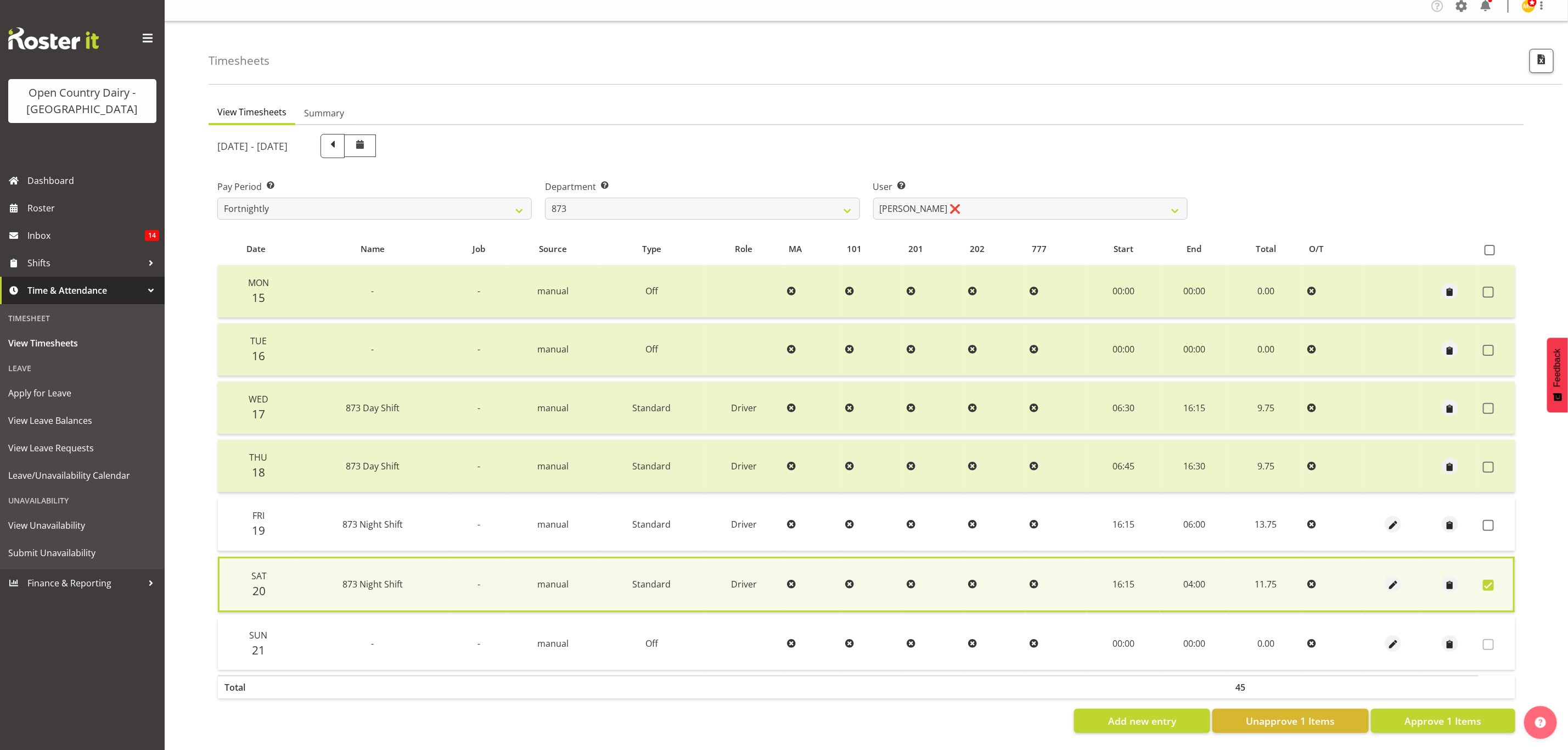
click at [1482, 509] on td at bounding box center [1497, 524] width 36 height 53
click at [1491, 520] on span at bounding box center [1489, 525] width 11 height 11
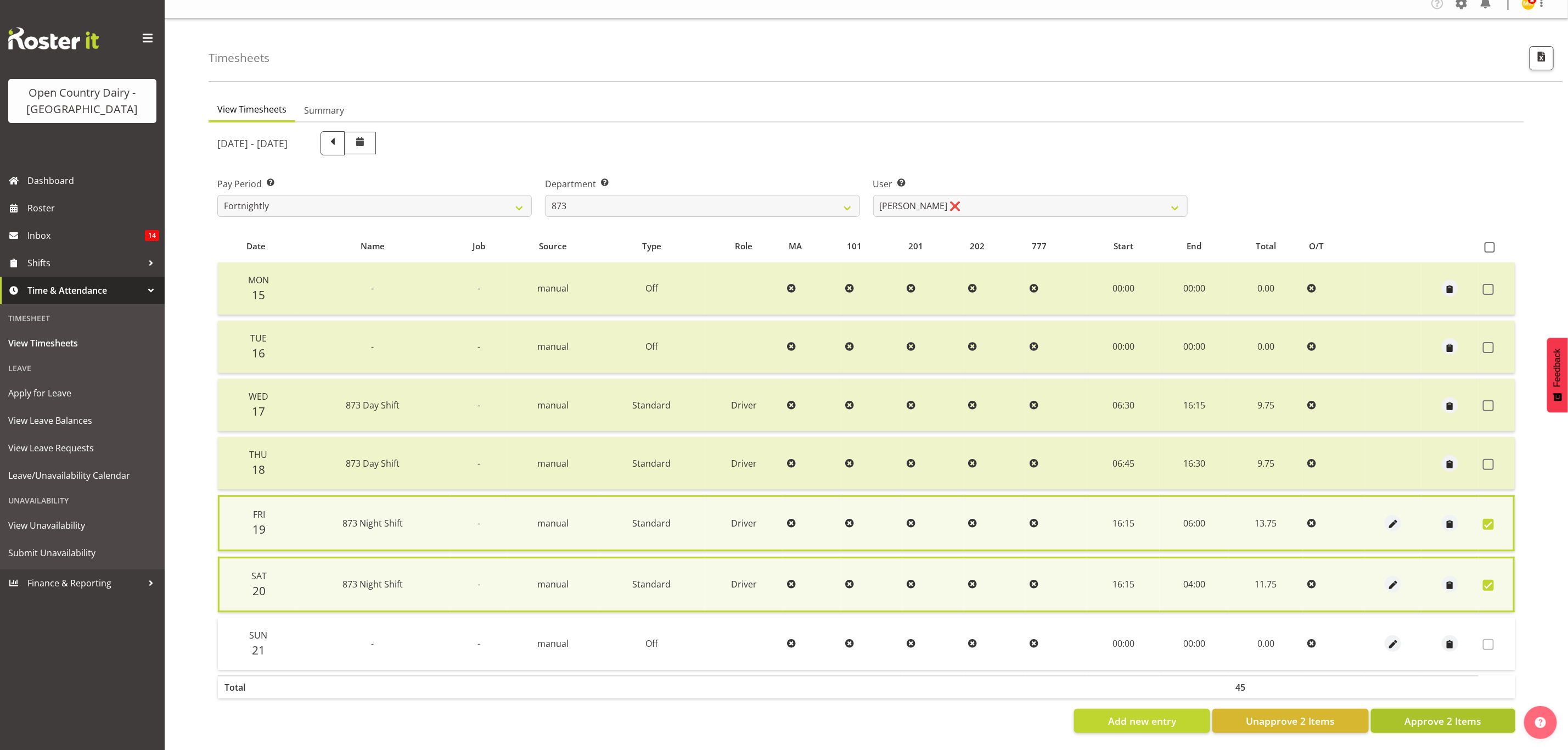
click at [1458, 716] on span "Approve 2 Items" at bounding box center [1443, 721] width 77 height 14
checkbox input "false"
